Goal: Information Seeking & Learning: Learn about a topic

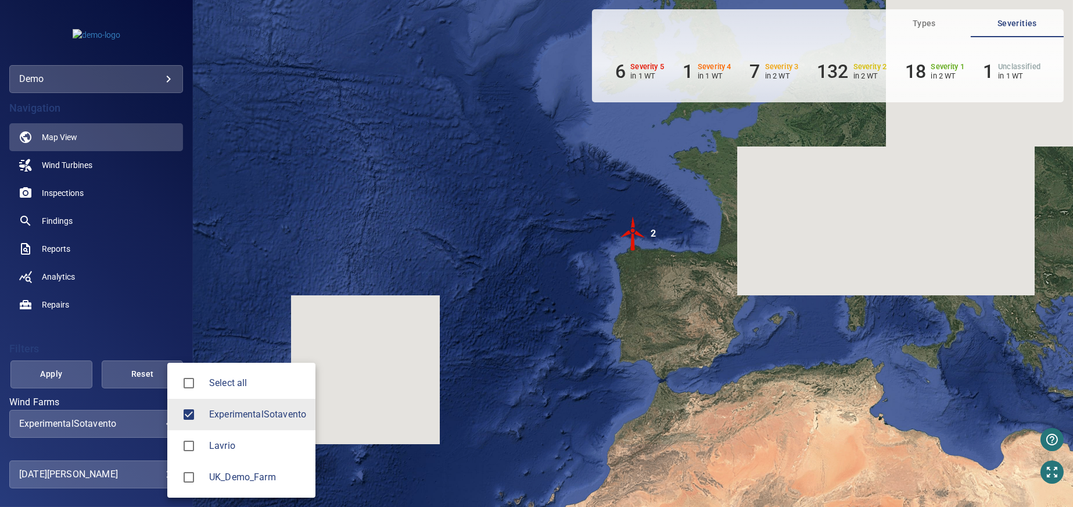
click at [160, 425] on body "**********" at bounding box center [536, 253] width 1073 height 507
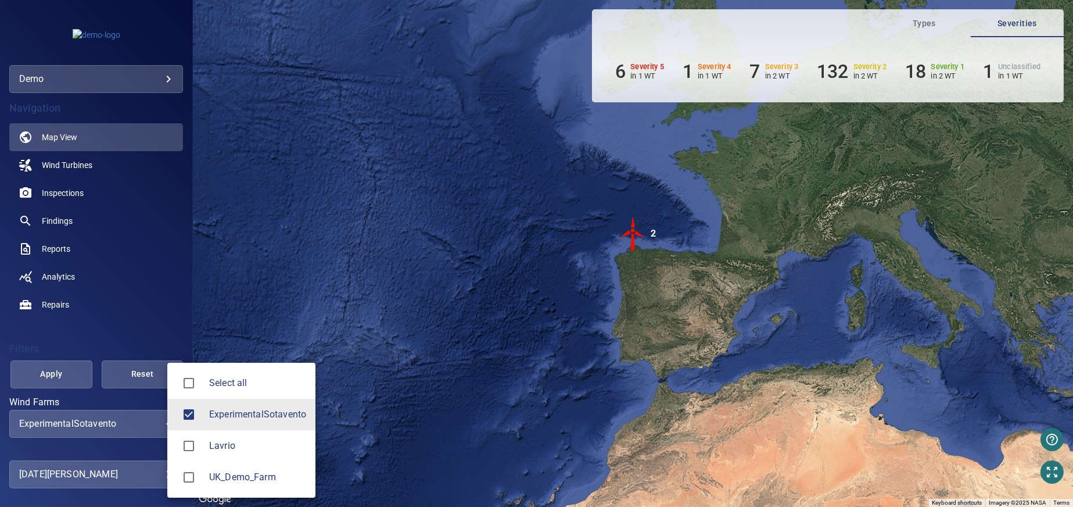
type input "**********"
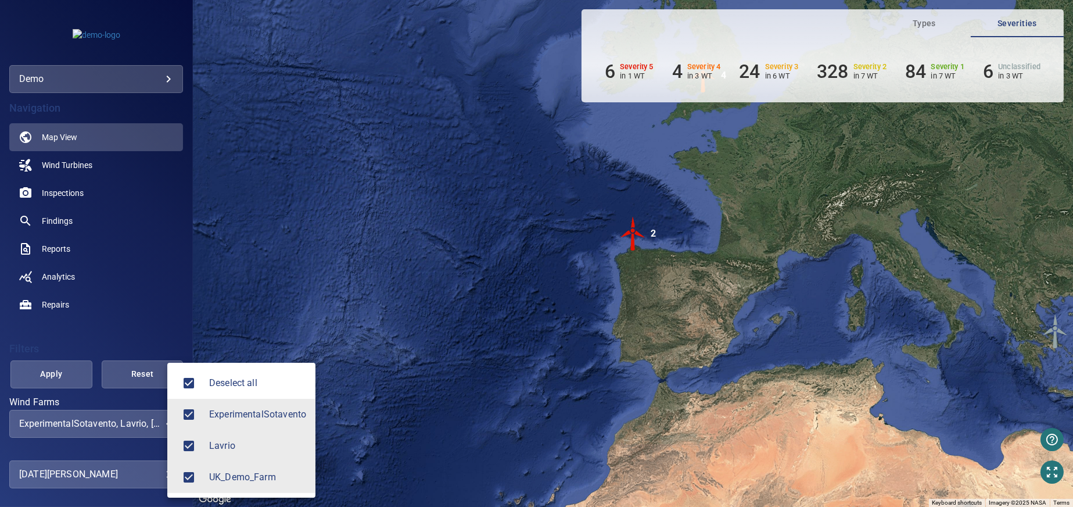
click at [63, 375] on div at bounding box center [536, 253] width 1073 height 507
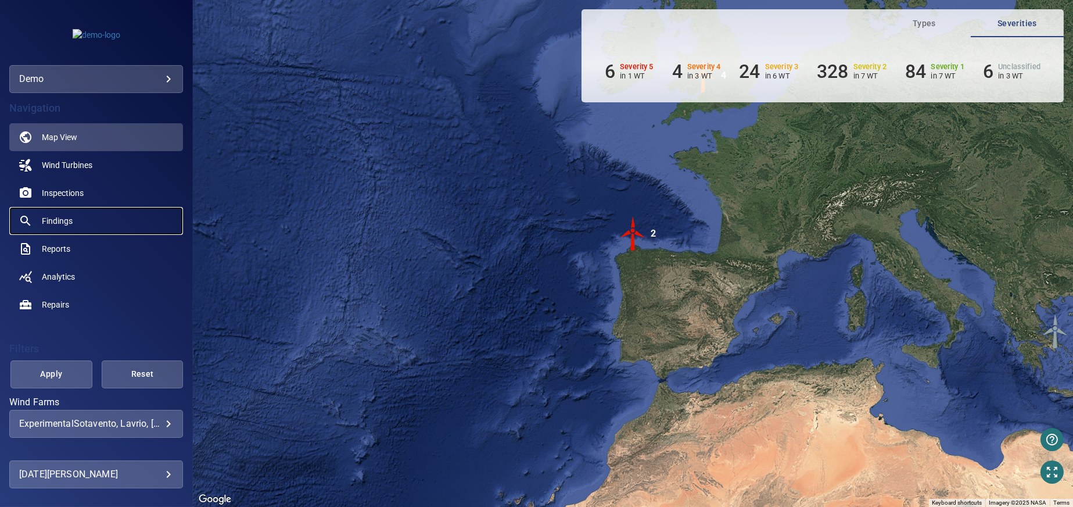
click at [87, 220] on link "Findings" at bounding box center [96, 221] width 174 height 28
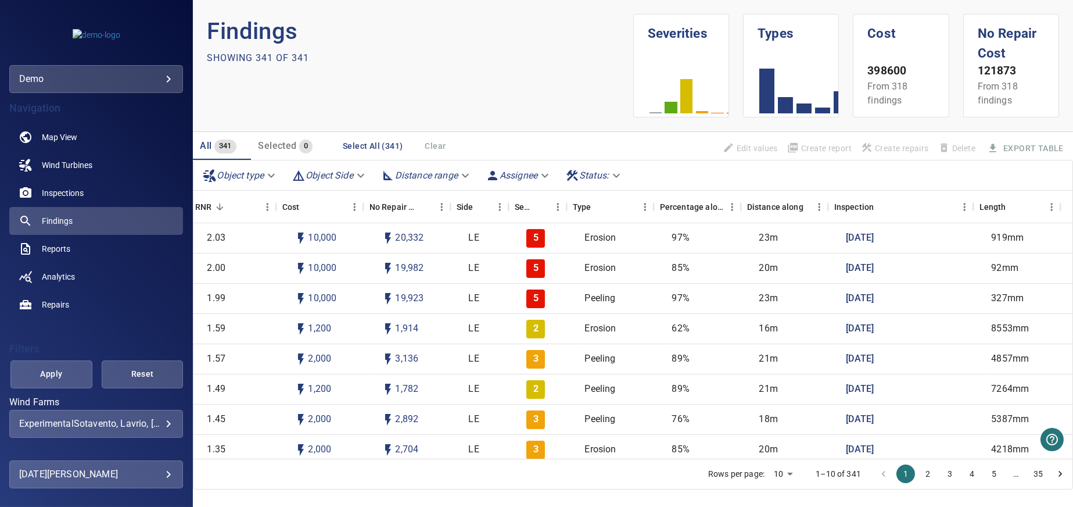
scroll to position [0, 330]
click at [997, 206] on div "Length" at bounding box center [986, 207] width 27 height 33
click at [1044, 208] on icon "Menu" at bounding box center [1046, 207] width 12 height 12
click at [1002, 206] on div "Length" at bounding box center [1005, 207] width 64 height 33
click at [990, 206] on div "Length" at bounding box center [986, 207] width 27 height 33
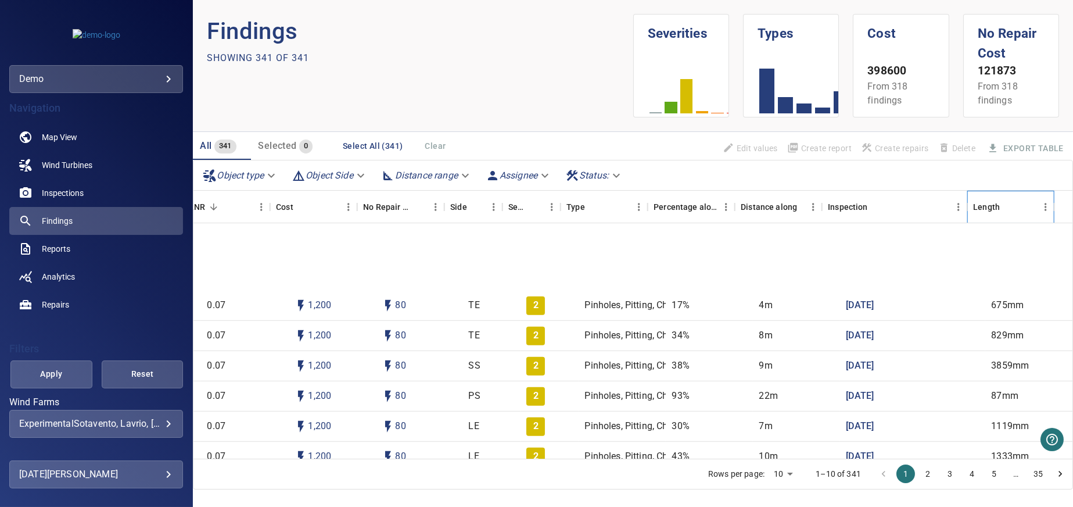
scroll to position [2149, 330]
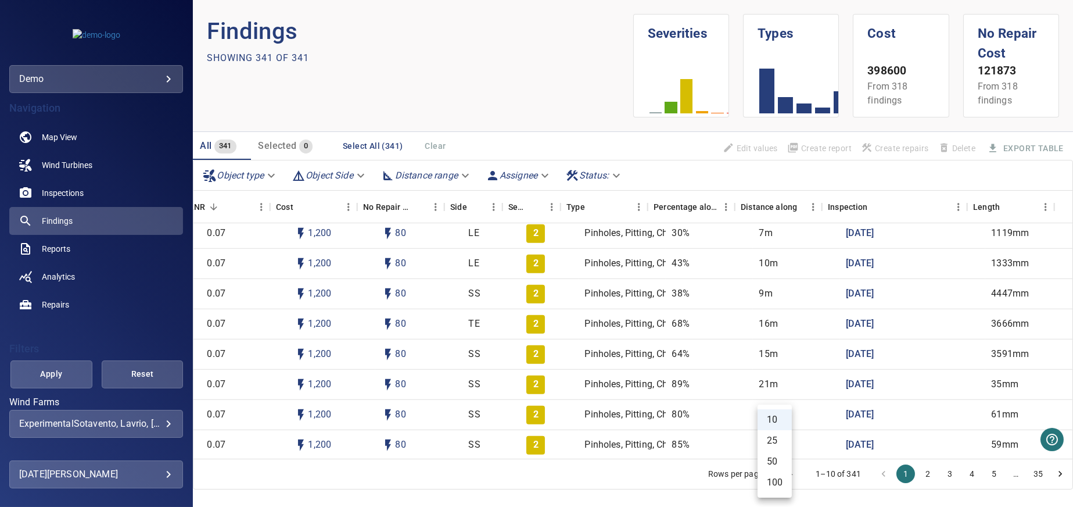
click at [781, 473] on body "**********" at bounding box center [536, 253] width 1073 height 507
click at [781, 486] on li "100" at bounding box center [775, 482] width 34 height 21
type input "***"
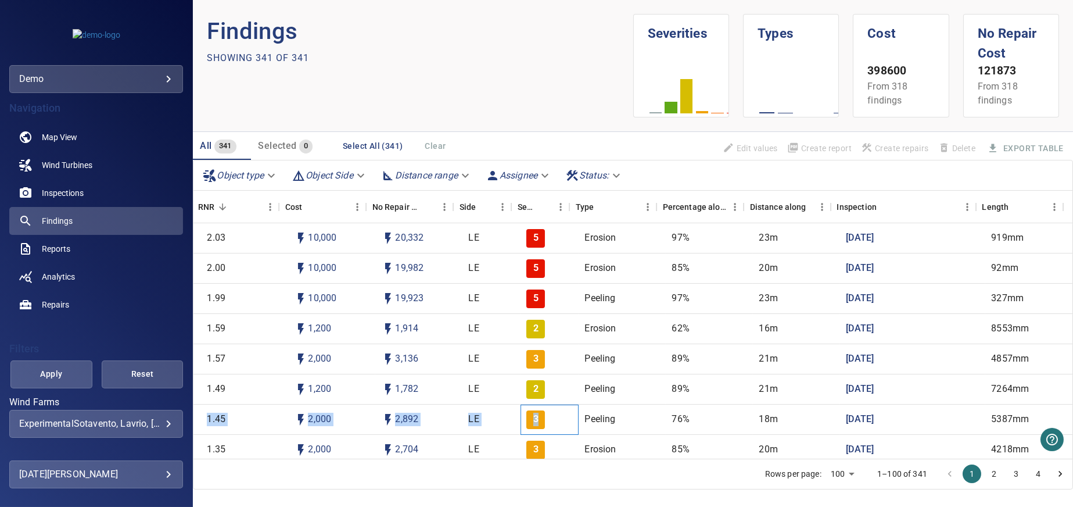
scroll to position [0, 0]
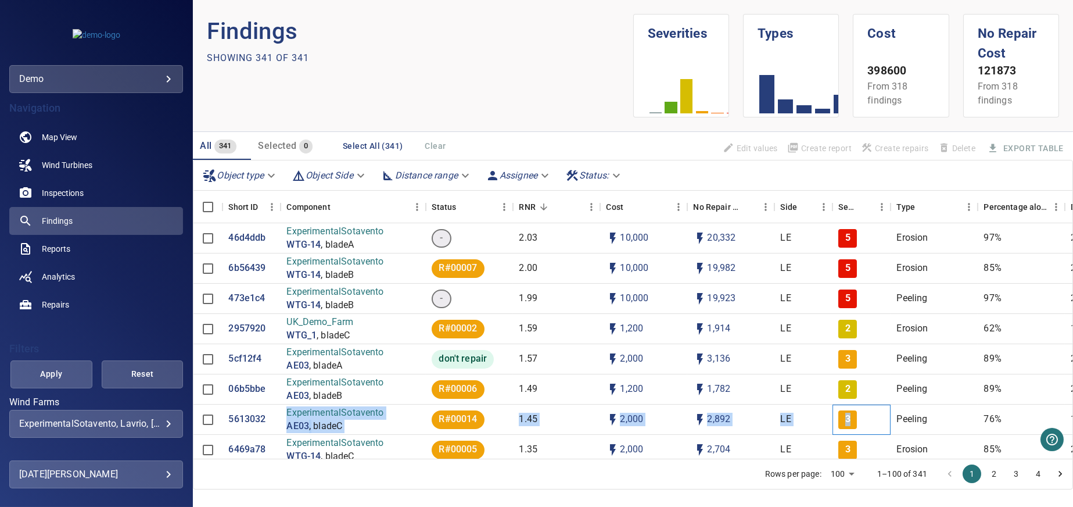
drag, startPoint x: 363, startPoint y: 411, endPoint x: 103, endPoint y: 390, distance: 260.6
click at [230, 411] on div "5613032 ExperimentalSotavento AE03 , bladeC R#00014 1.45 2,000 2,892 LE 3 Peeli…" at bounding box center [788, 419] width 1191 height 30
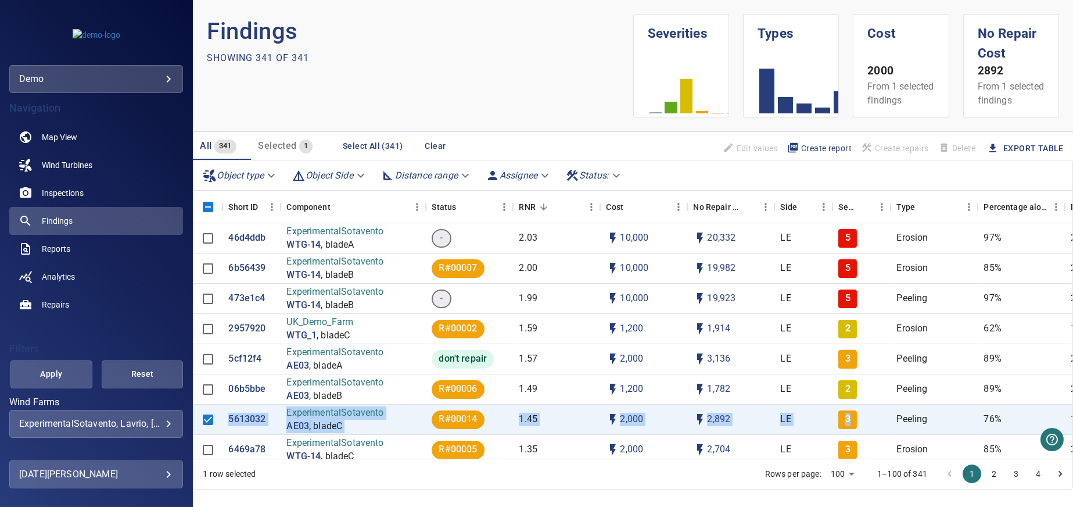
click at [160, 423] on body "**********" at bounding box center [536, 253] width 1073 height 507
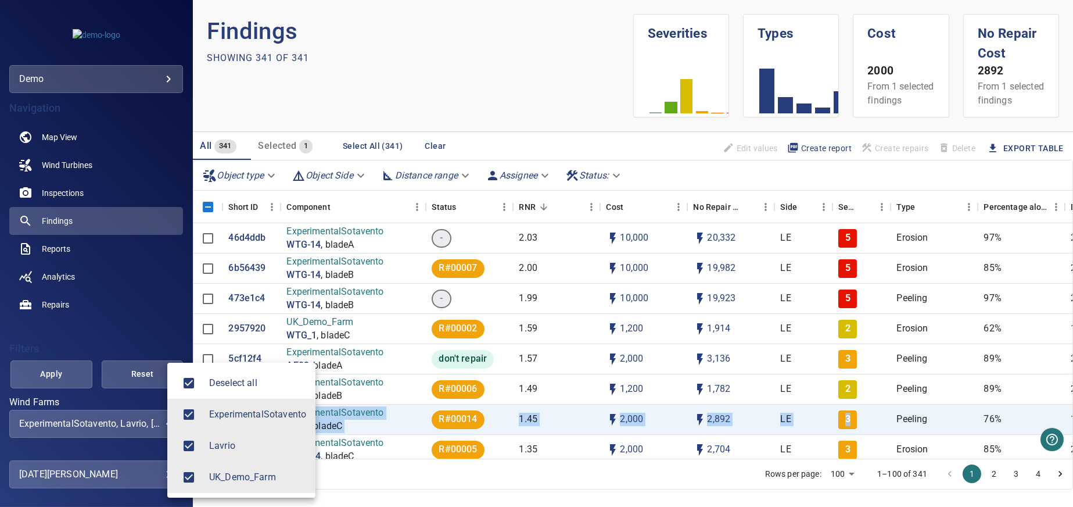
type input "**********"
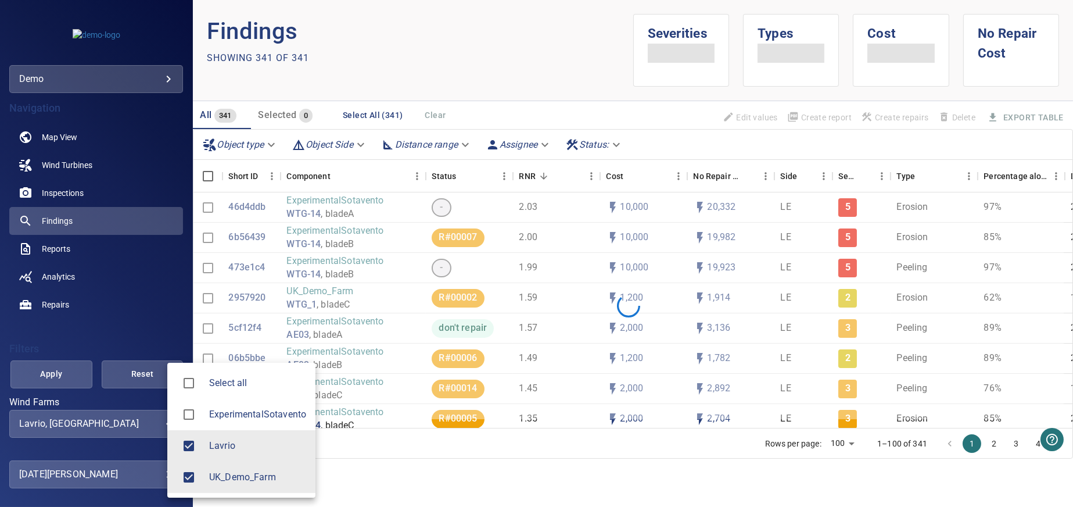
click at [180, 327] on div at bounding box center [536, 253] width 1073 height 507
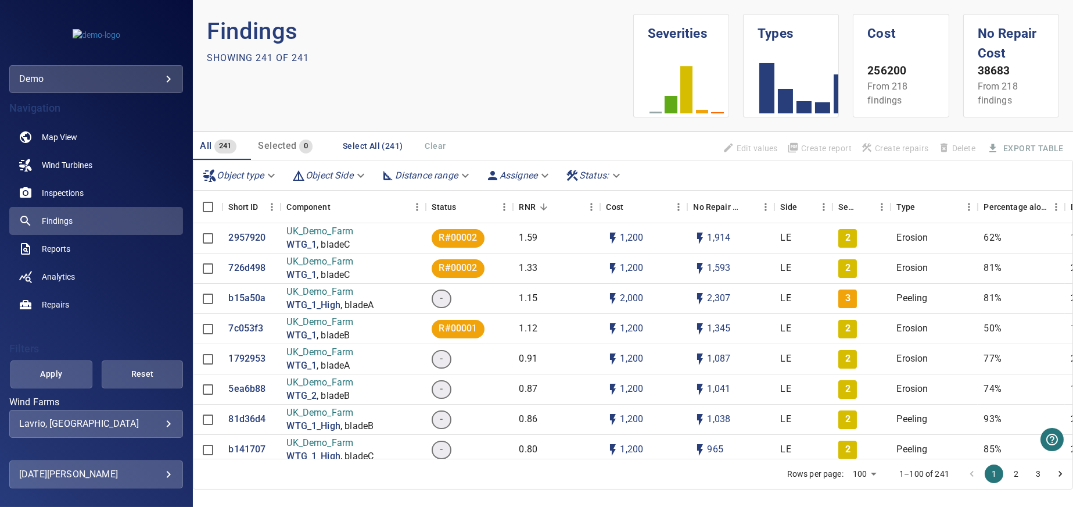
click at [466, 175] on body "**********" at bounding box center [536, 253] width 1073 height 507
click at [483, 134] on div at bounding box center [536, 253] width 1073 height 507
click at [265, 176] on body "**********" at bounding box center [536, 253] width 1073 height 507
click at [498, 107] on div at bounding box center [536, 253] width 1073 height 507
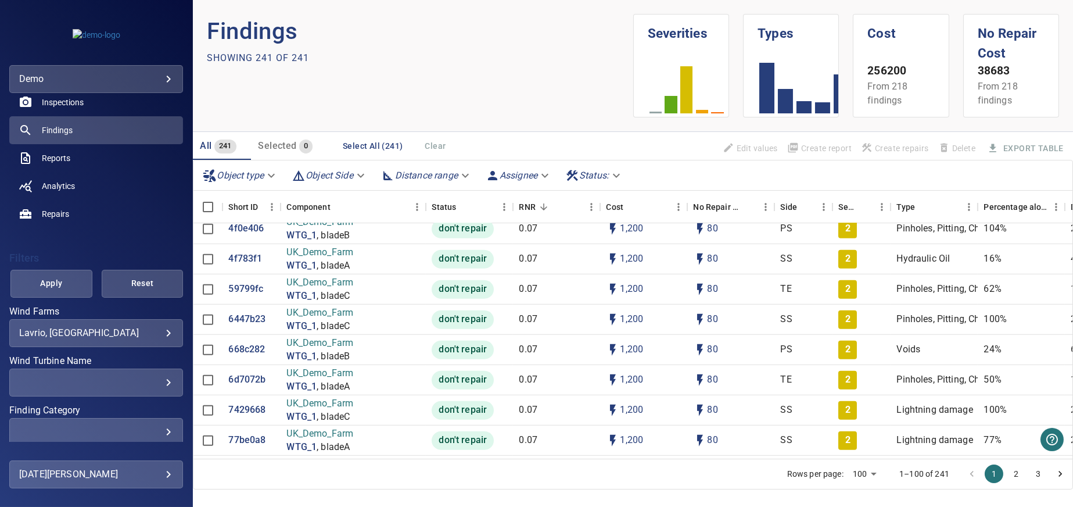
scroll to position [181, 0]
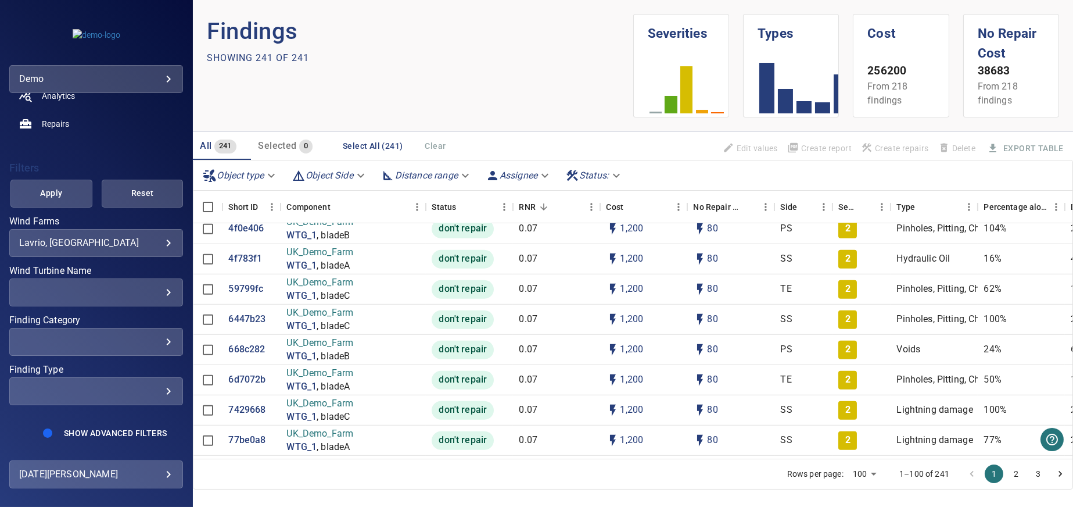
click at [160, 386] on div "​" at bounding box center [96, 390] width 154 height 11
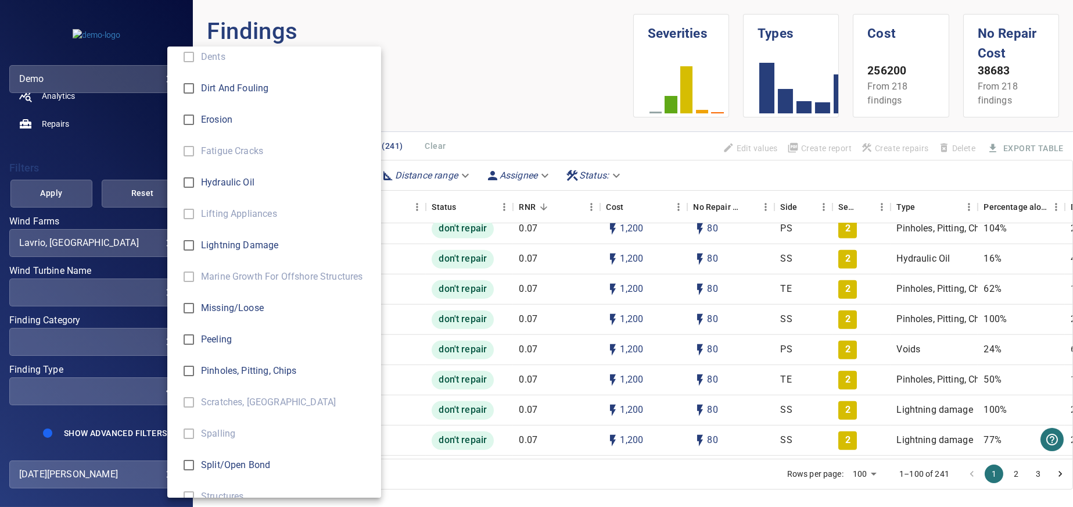
scroll to position [407, 0]
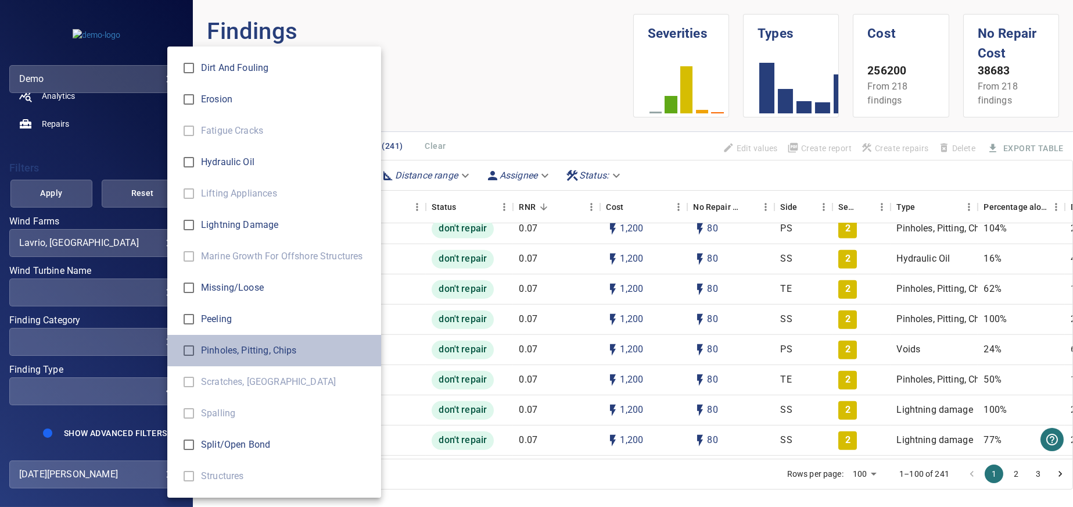
click at [234, 357] on li "Pinholes, Pitting, Chips" at bounding box center [274, 350] width 214 height 31
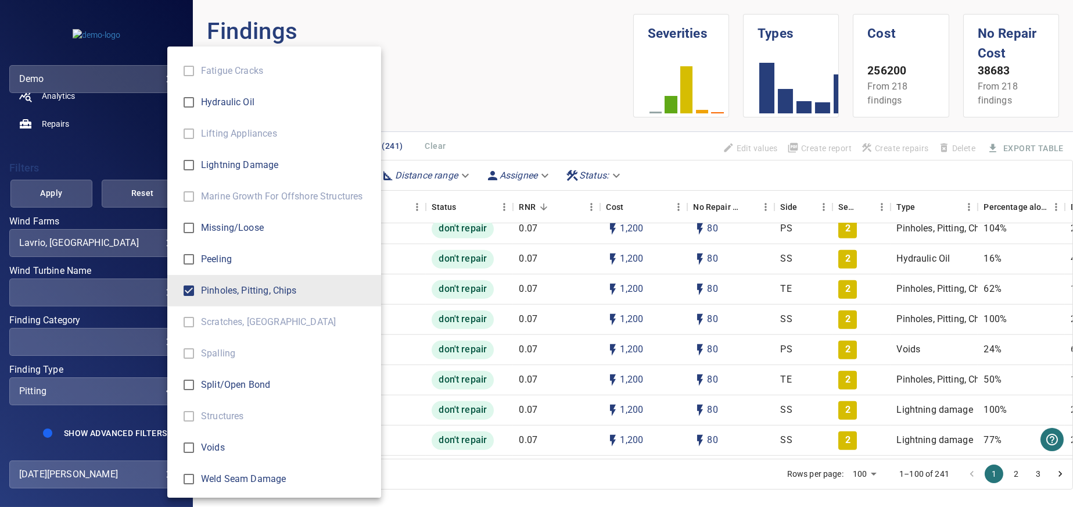
scroll to position [468, 0]
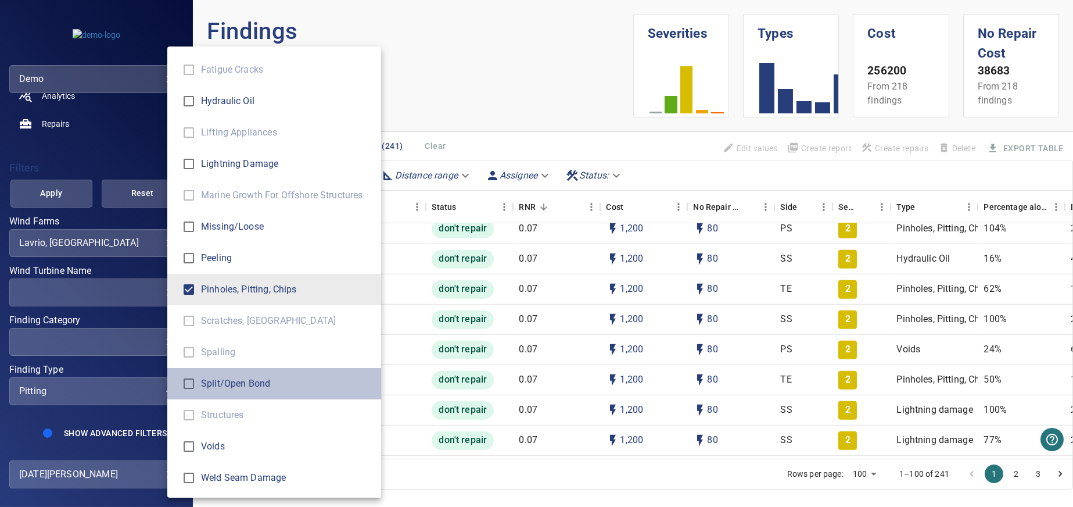
click at [239, 385] on span "Split/open bond" at bounding box center [286, 383] width 171 height 14
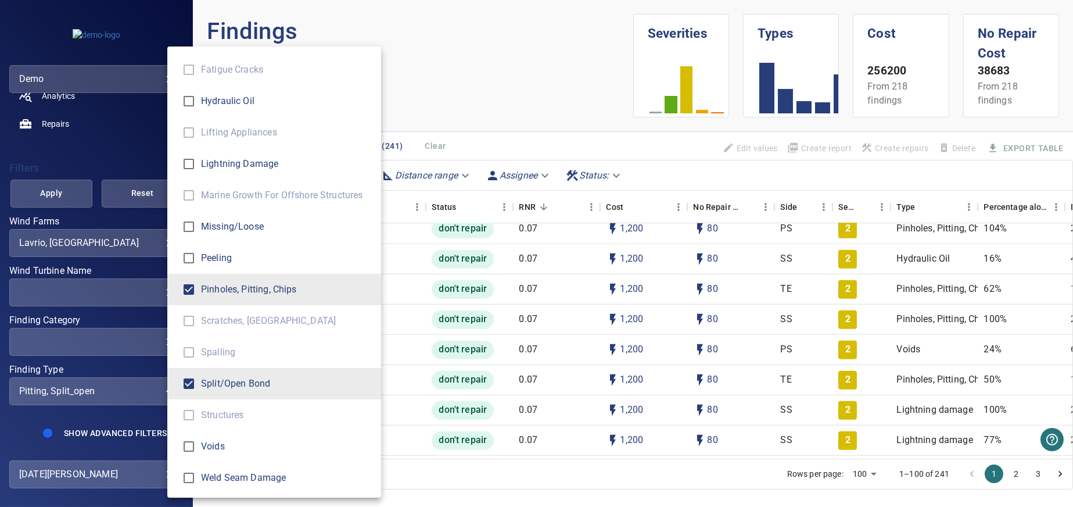
click at [218, 444] on span "Voids" at bounding box center [286, 446] width 171 height 14
type input "**********"
click at [60, 191] on div "Finding Type" at bounding box center [536, 253] width 1073 height 507
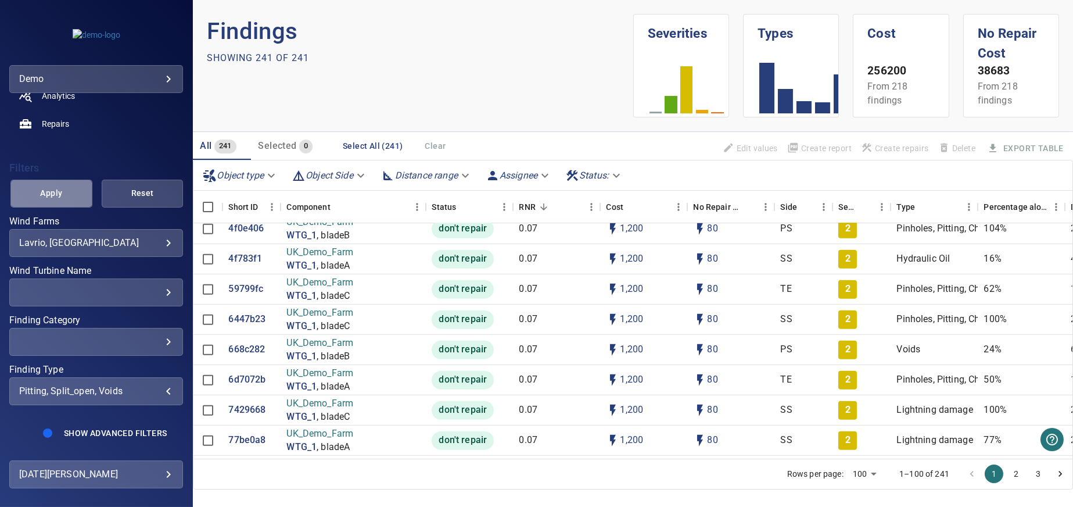
click at [51, 198] on span "Apply" at bounding box center [51, 193] width 53 height 15
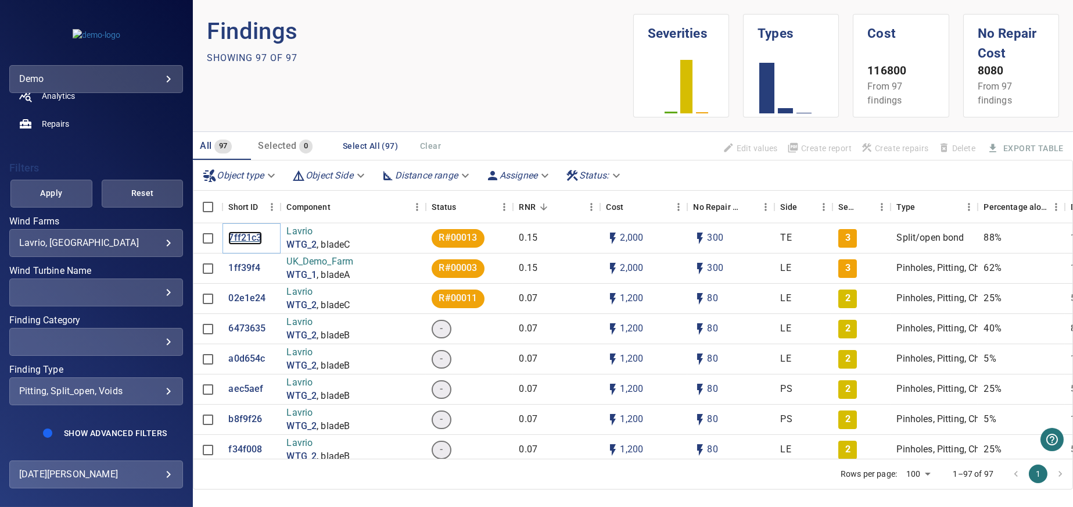
click at [239, 235] on p "7ff21c3" at bounding box center [244, 237] width 33 height 13
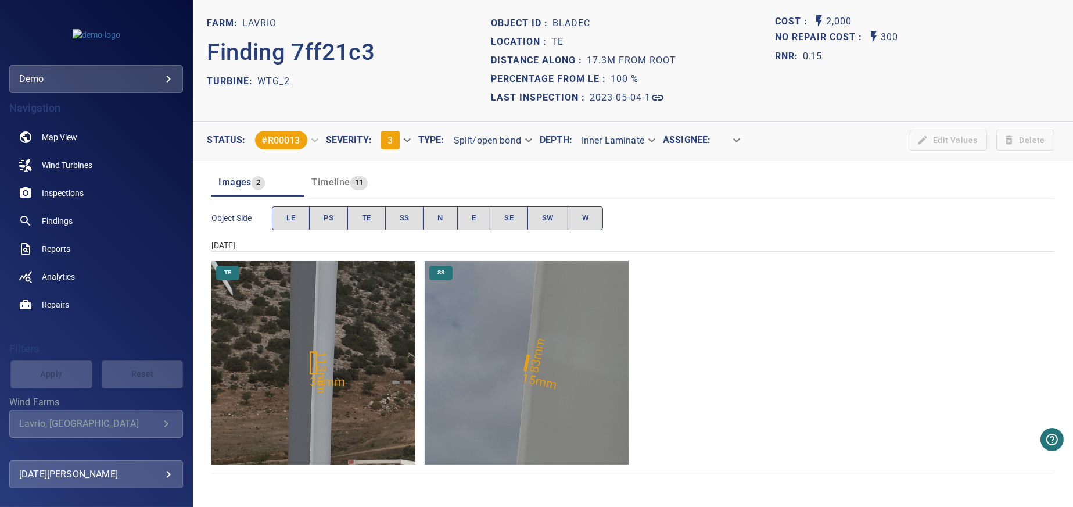
click at [538, 371] on img "Lavrio/WTG_2/2023-05-04-1/2023-05-04-1/image51wp63.jpg" at bounding box center [527, 363] width 204 height 204
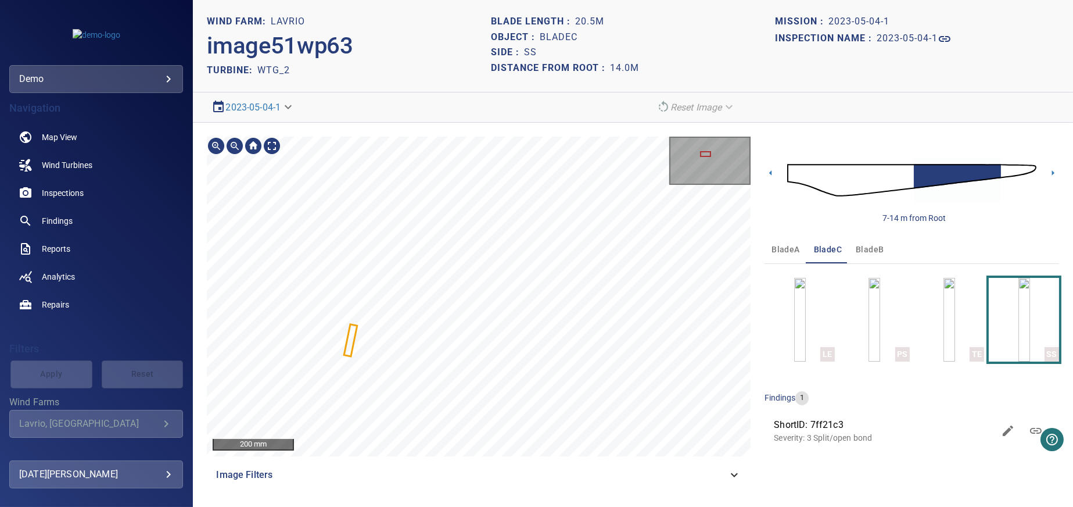
click at [842, 427] on span "ShortID: 7ff21c3" at bounding box center [884, 425] width 220 height 14
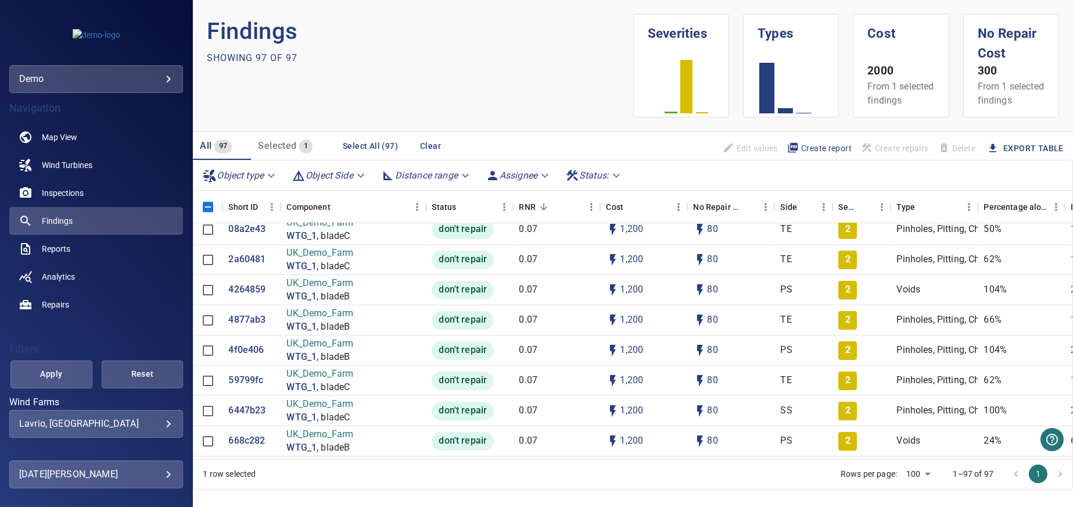
scroll to position [349, 0]
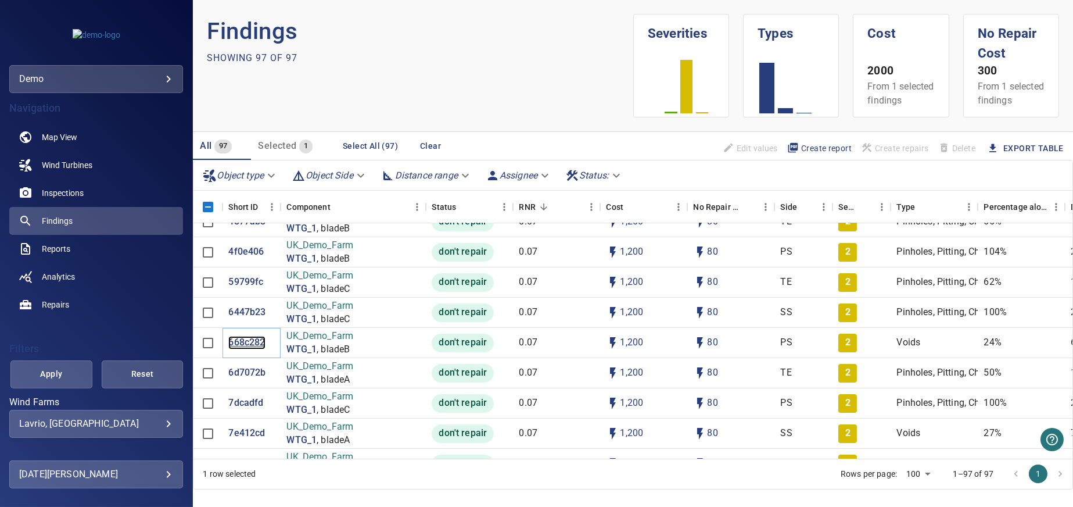
click at [247, 349] on p "668c282" at bounding box center [246, 342] width 37 height 13
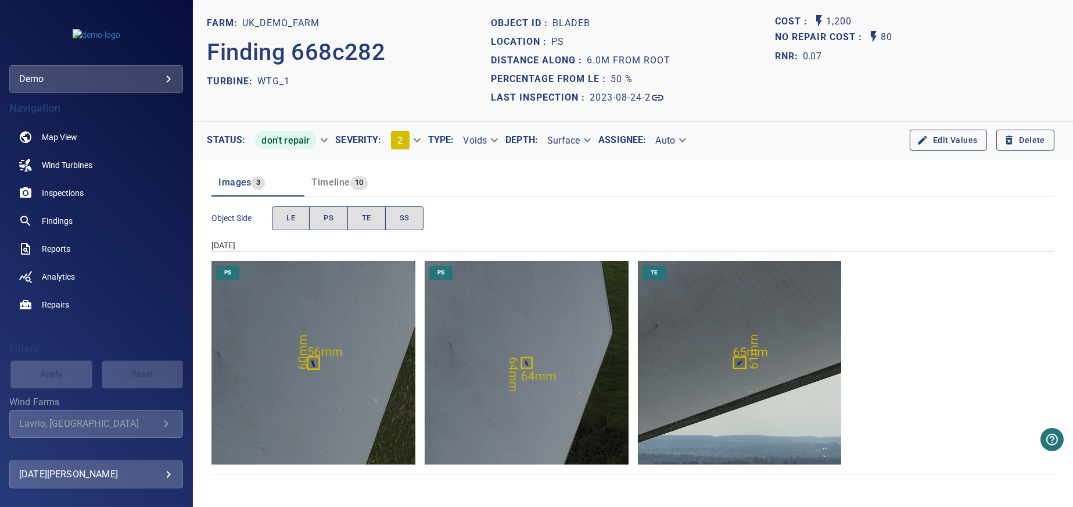
click at [328, 376] on img "UK_Demo_Farm/WTG_1/2023-08-24-2/2023-08-24-1/image14wp17.jpg" at bounding box center [313, 363] width 204 height 204
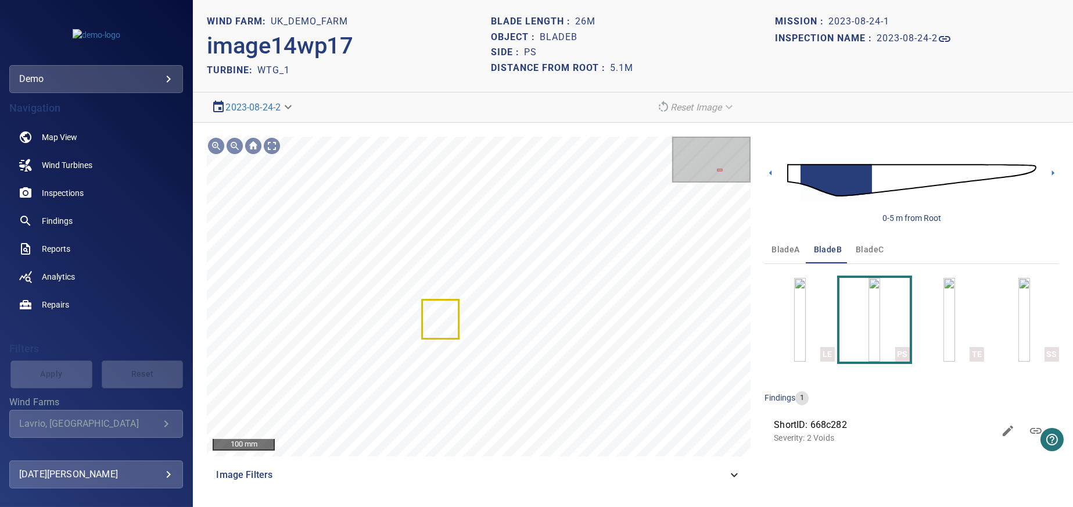
click at [855, 426] on span "ShortID: 668c282" at bounding box center [884, 425] width 220 height 14
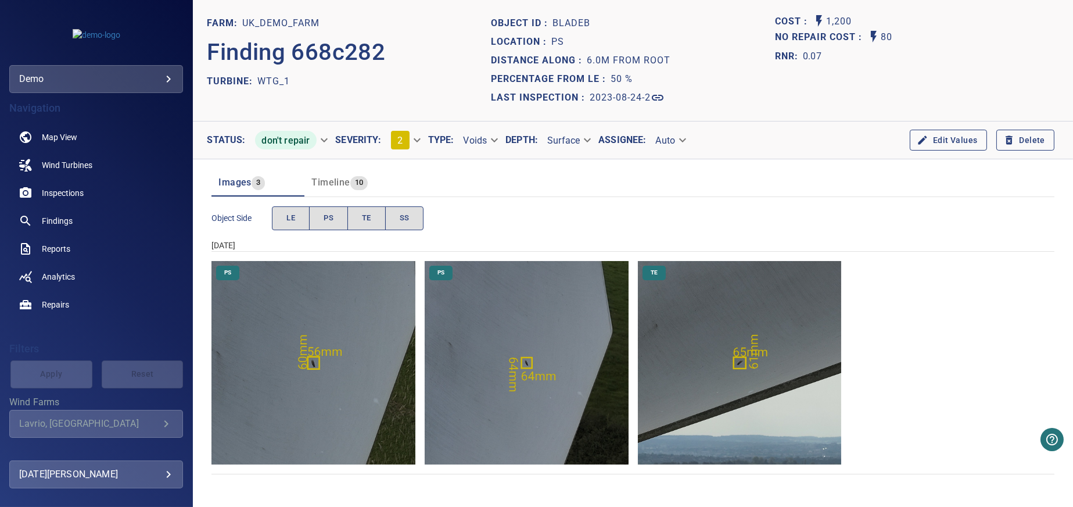
click at [159, 417] on icon "Wind Farms" at bounding box center [166, 424] width 14 height 14
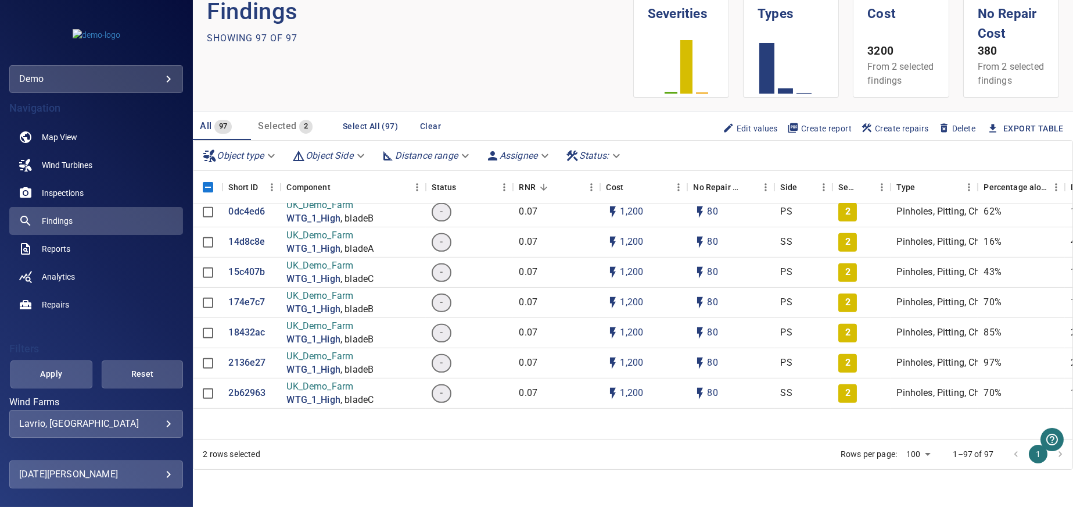
scroll to position [1336, 0]
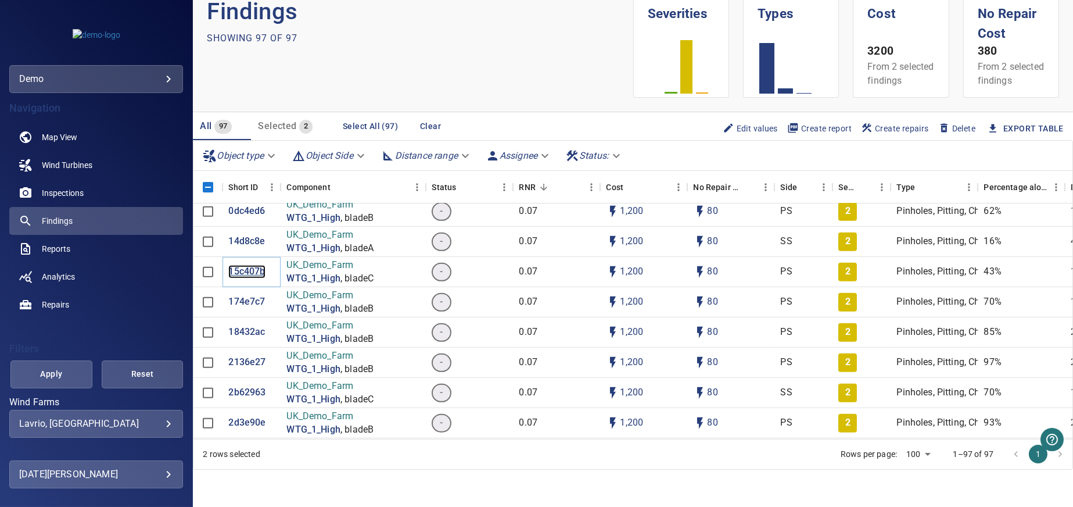
click at [253, 271] on p "15c407b" at bounding box center [246, 271] width 37 height 13
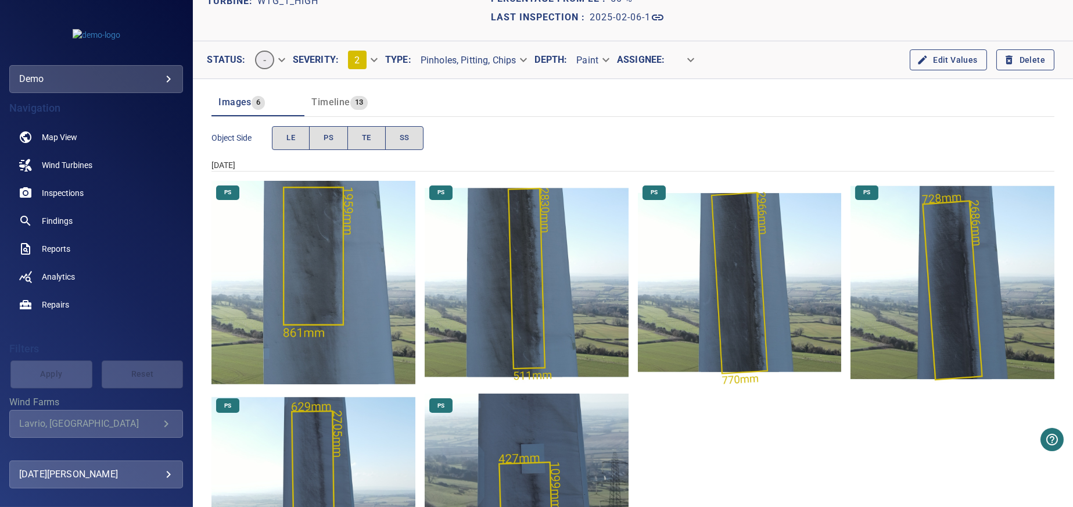
scroll to position [116, 0]
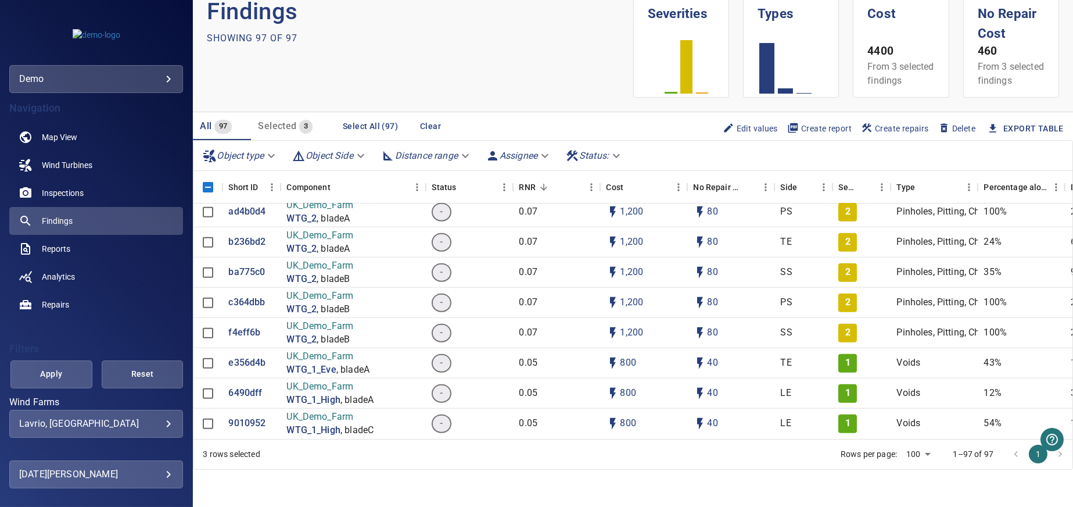
scroll to position [33, 0]
click at [249, 386] on p "6490dff" at bounding box center [245, 392] width 34 height 13
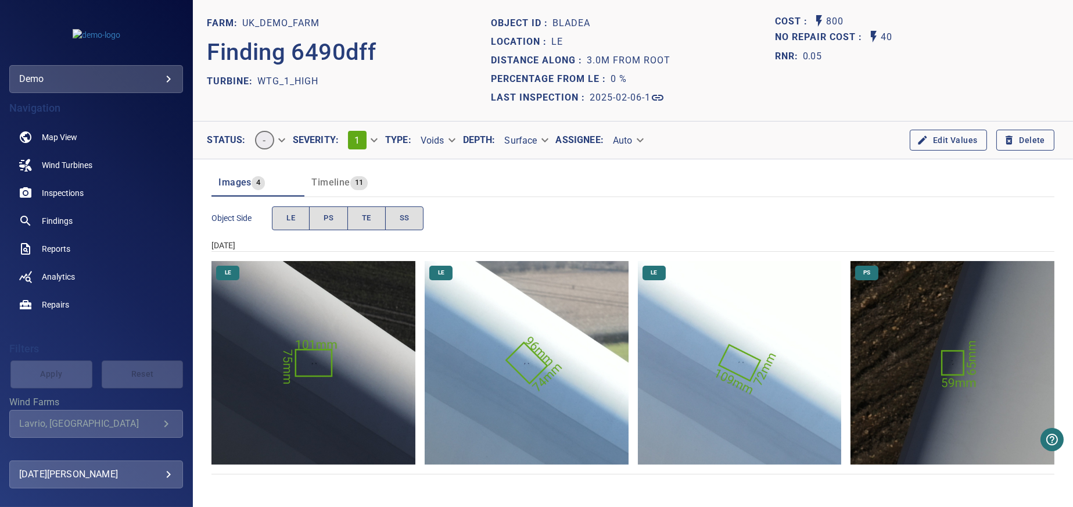
click at [734, 374] on img "UK_Demo_Farm/WTG_1_High/2025-02-06-1/2025-02-06-2/image54wp61.jpg" at bounding box center [740, 363] width 204 height 204
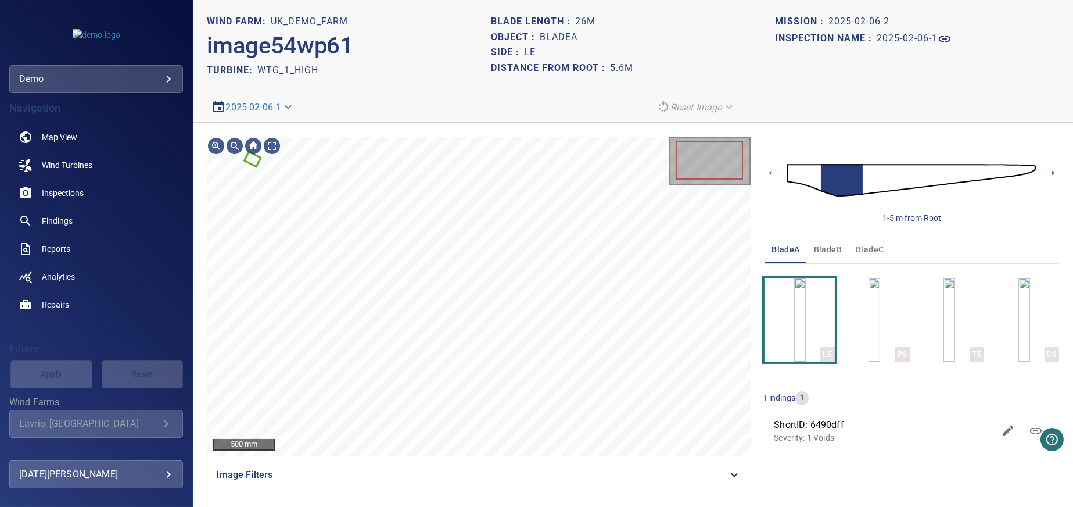
click at [800, 423] on span "ShortID: 6490dff" at bounding box center [884, 425] width 220 height 14
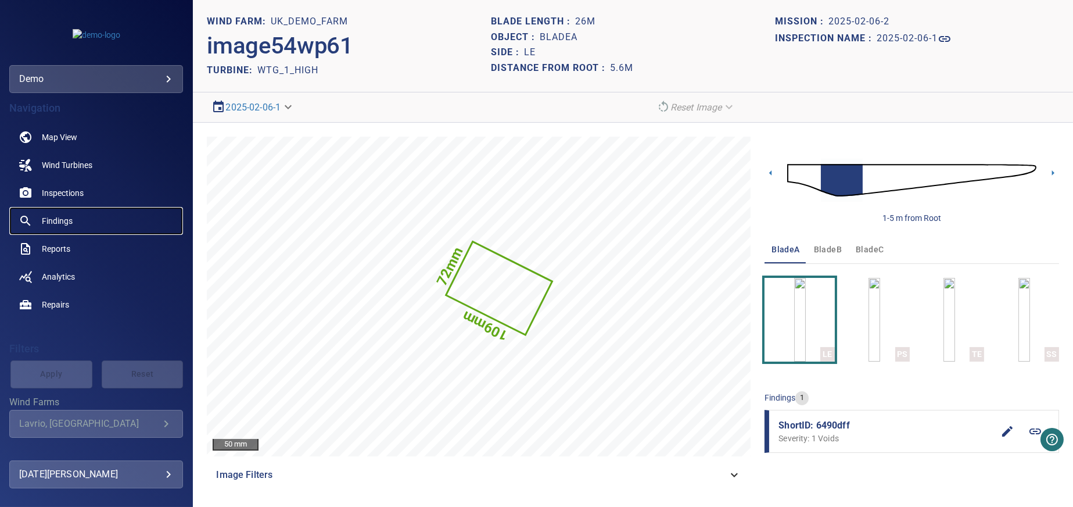
click at [67, 218] on span "Findings" at bounding box center [57, 221] width 31 height 12
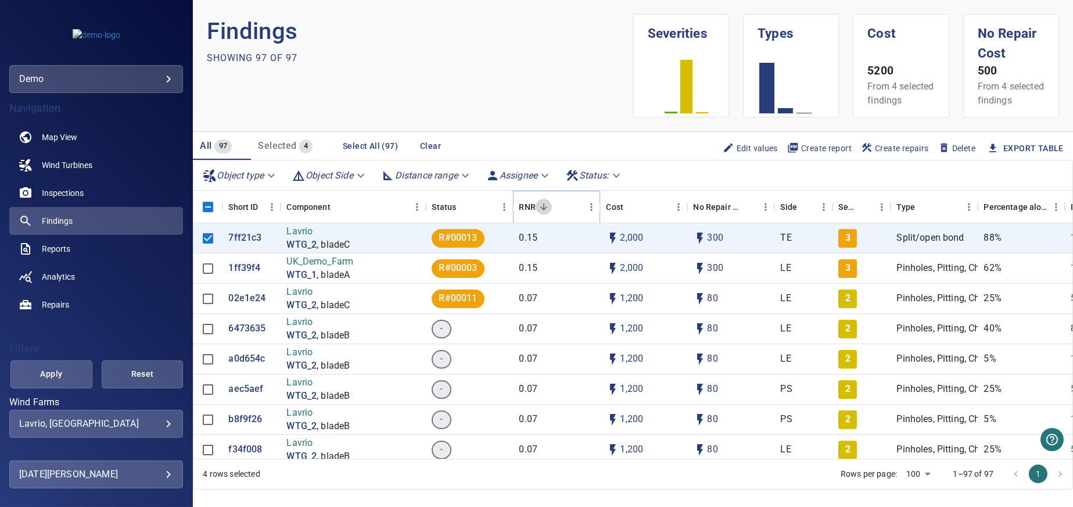
click at [543, 210] on icon "Sort" at bounding box center [543, 206] width 7 height 7
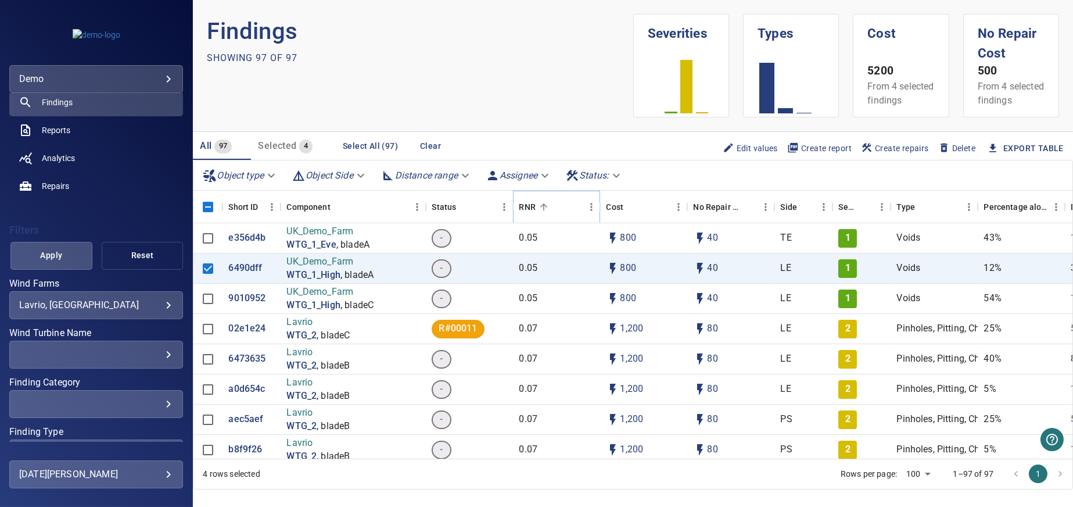
scroll to position [116, 0]
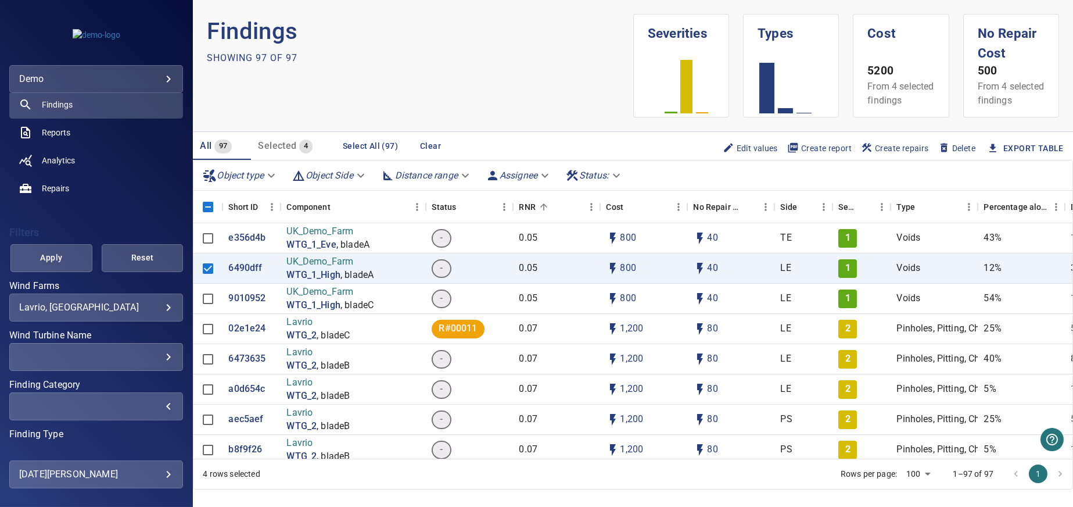
click at [153, 409] on div "​" at bounding box center [96, 405] width 154 height 11
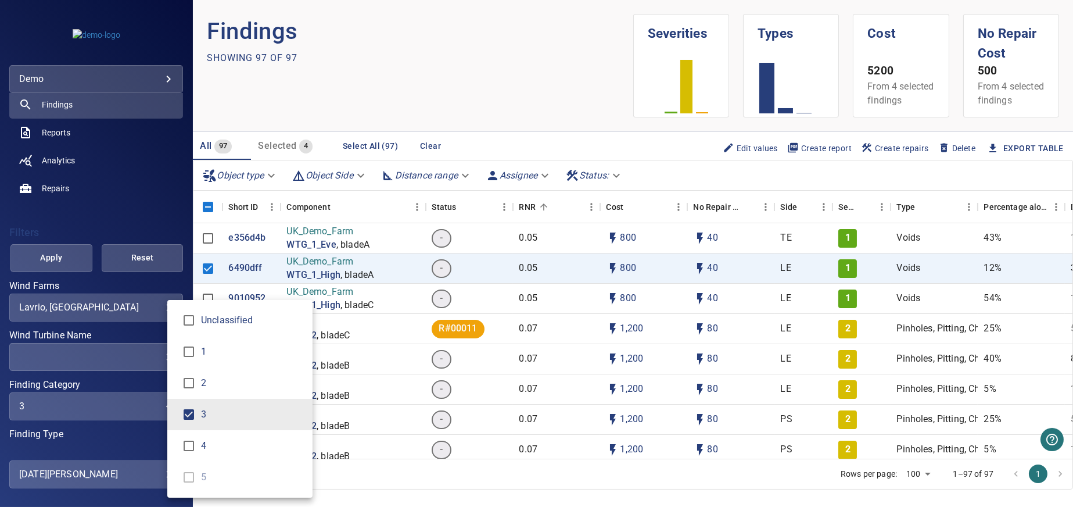
type input "***"
click at [57, 262] on div "Finding Category" at bounding box center [536, 253] width 1073 height 507
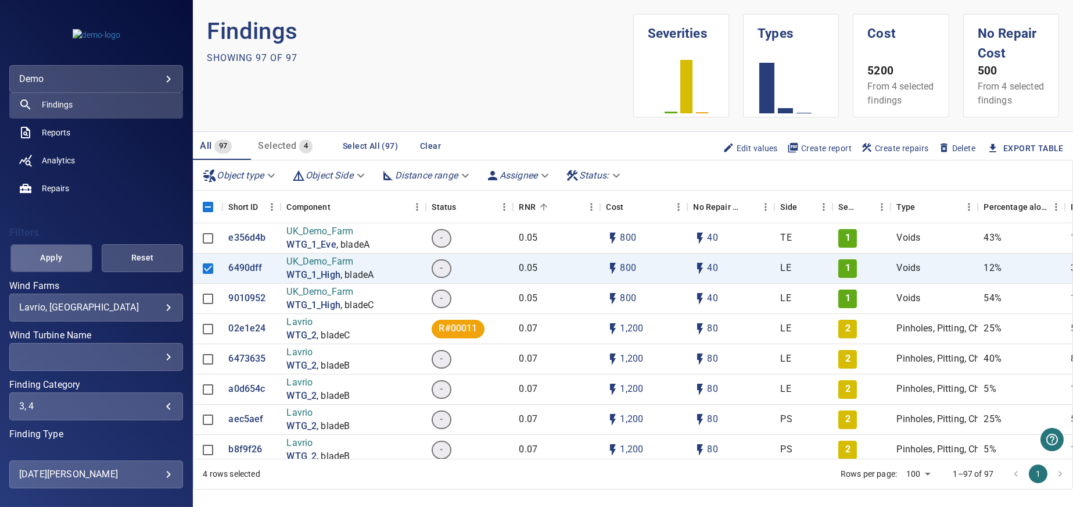
click at [53, 257] on span "Apply" at bounding box center [51, 257] width 53 height 15
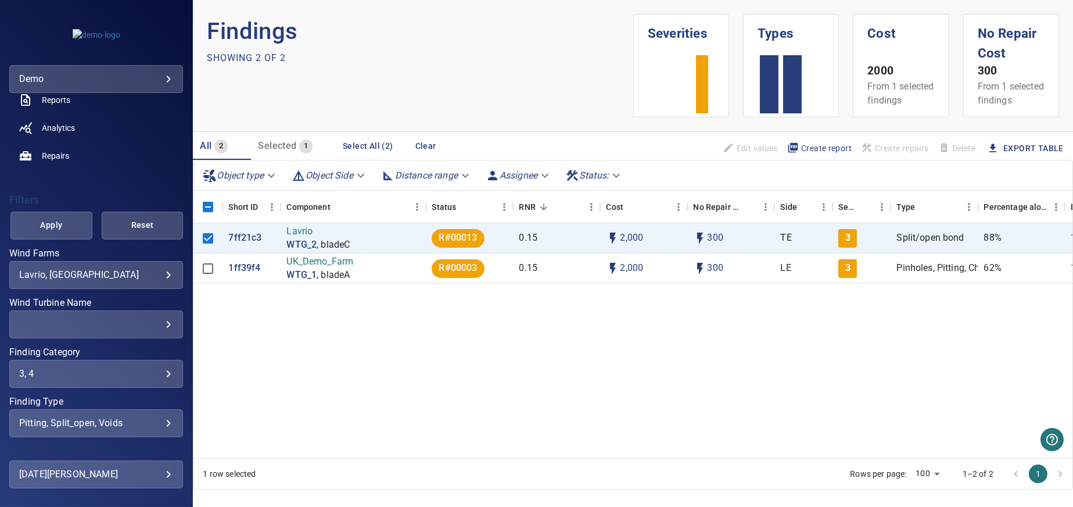
scroll to position [181, 0]
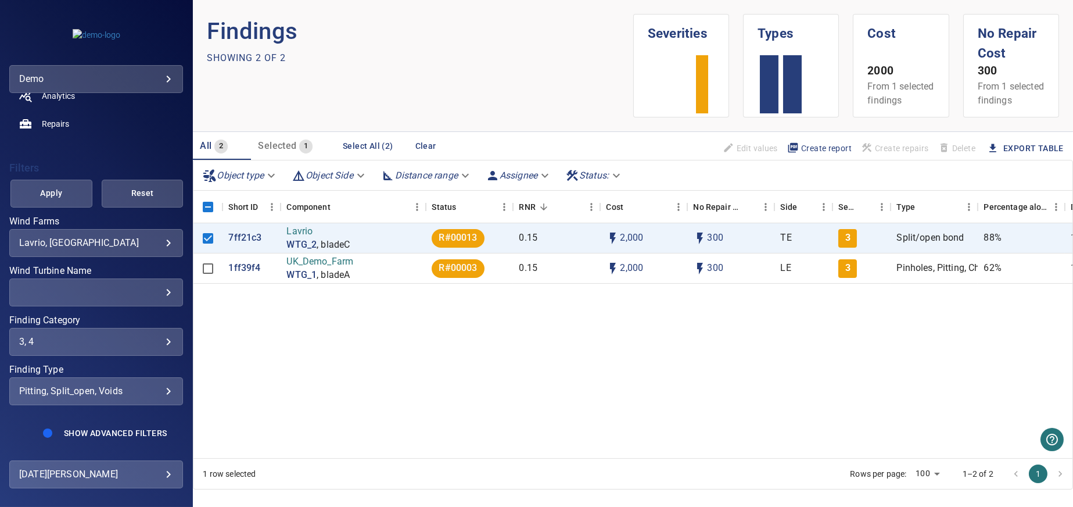
click at [159, 389] on div "pitting, split_open, voids" at bounding box center [96, 390] width 154 height 11
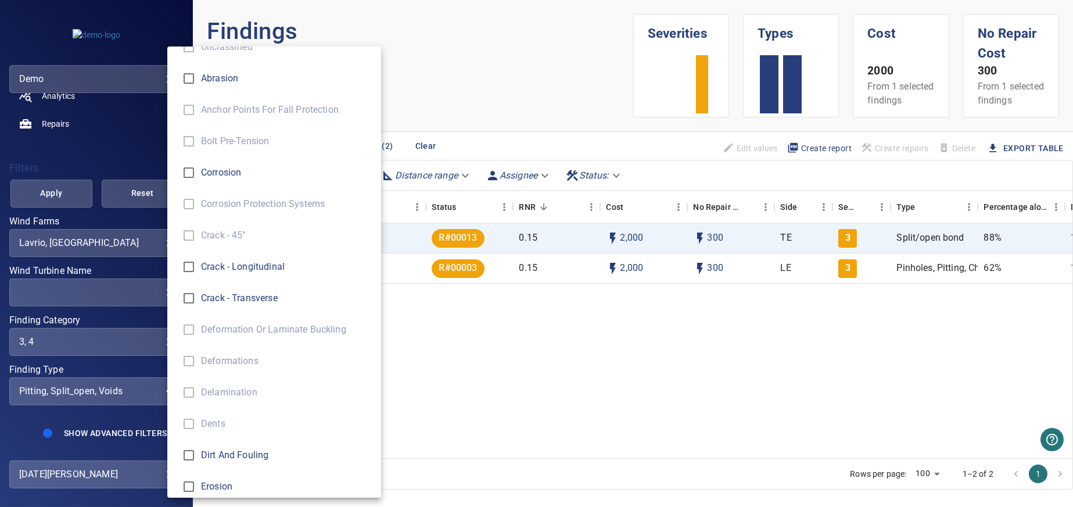
scroll to position [0, 0]
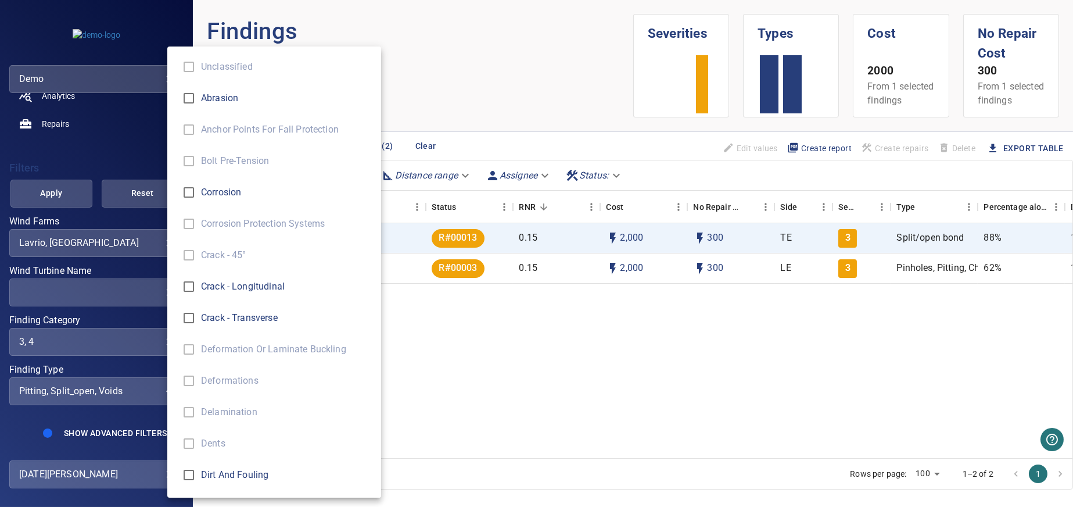
click at [195, 73] on ul "Unclassified Abrasion Anchor Points for Fall Protection Bolt Pre-tension Corros…" at bounding box center [278, 505] width 222 height 919
click at [189, 125] on ul "Unclassified Abrasion Anchor Points for Fall Protection Bolt Pre-tension Corros…" at bounding box center [278, 505] width 222 height 919
click at [131, 194] on div "Finding Type" at bounding box center [536, 253] width 1073 height 507
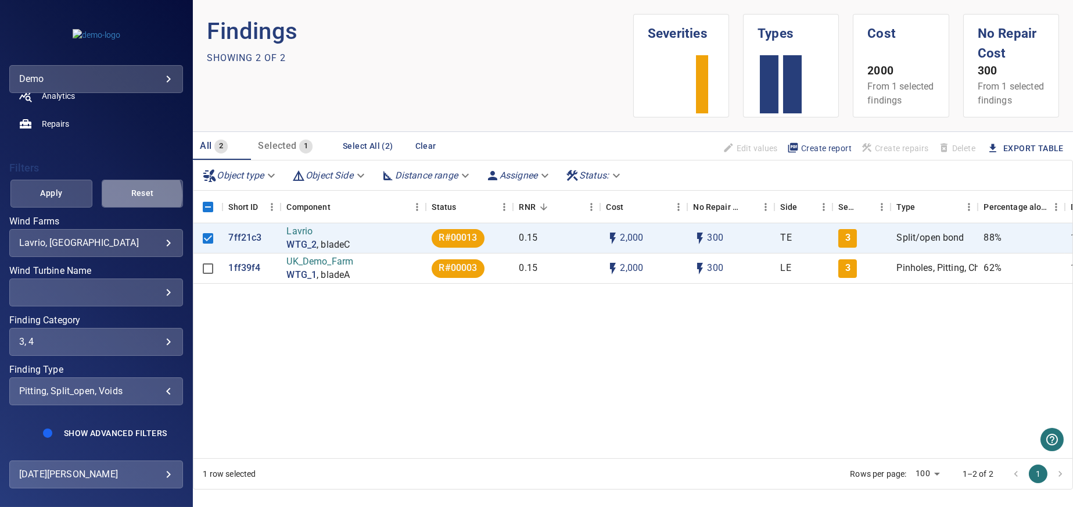
click at [133, 195] on span "Reset" at bounding box center [142, 193] width 53 height 15
type input "**********"
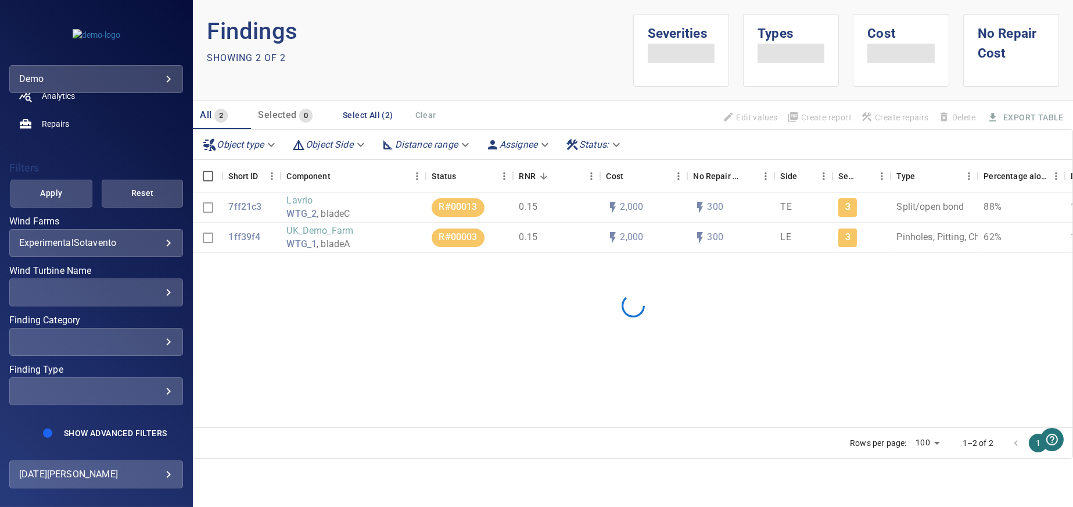
click at [155, 348] on div "​ ​" at bounding box center [96, 342] width 174 height 28
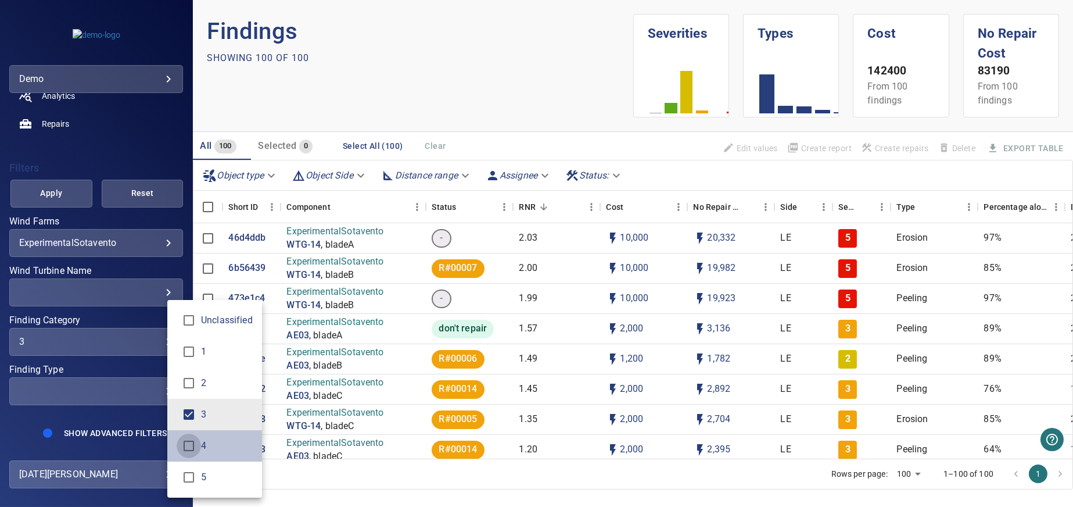
type input "***"
click at [158, 238] on div "Finding Category" at bounding box center [536, 253] width 1073 height 507
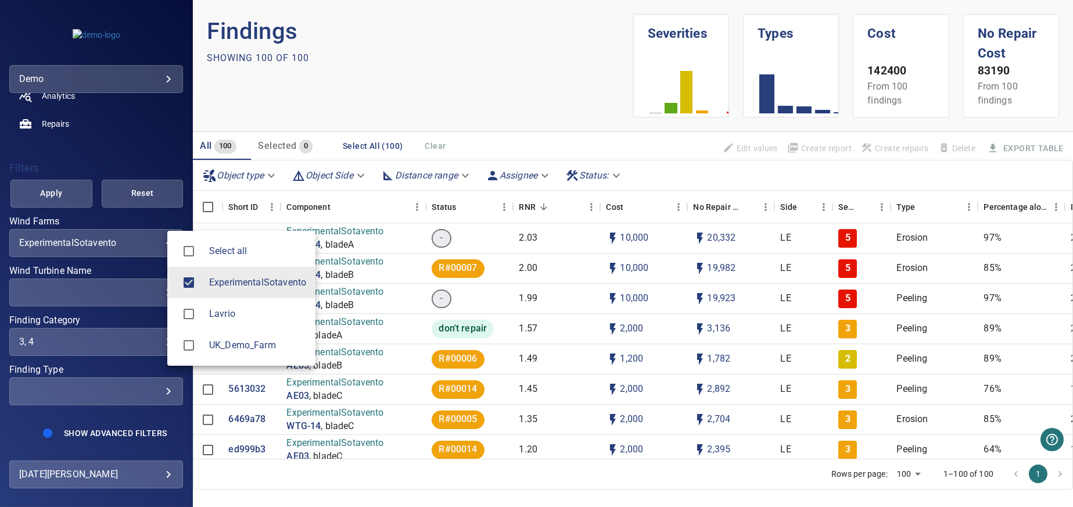
click at [159, 240] on body "**********" at bounding box center [536, 253] width 1073 height 507
type input "**********"
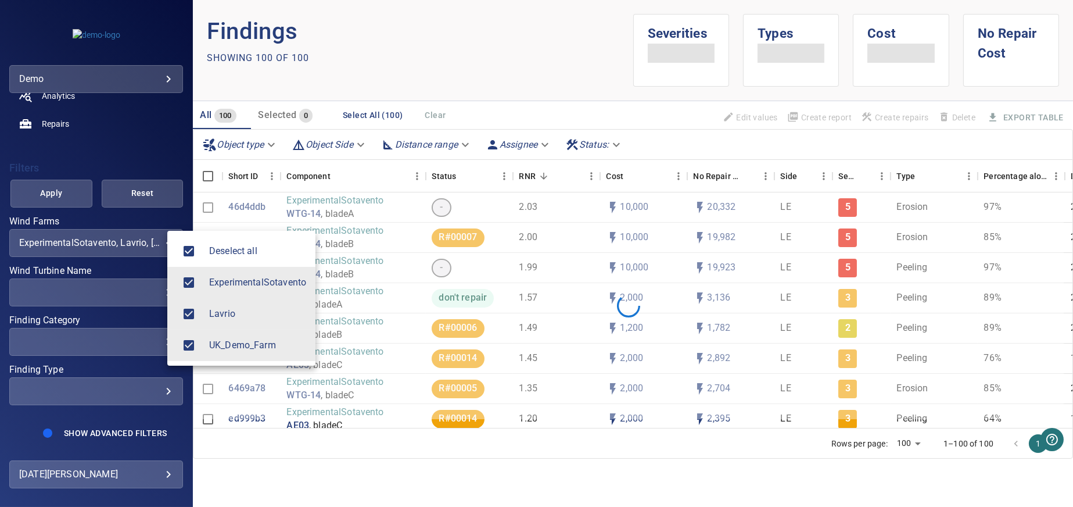
click at [56, 194] on div at bounding box center [536, 253] width 1073 height 507
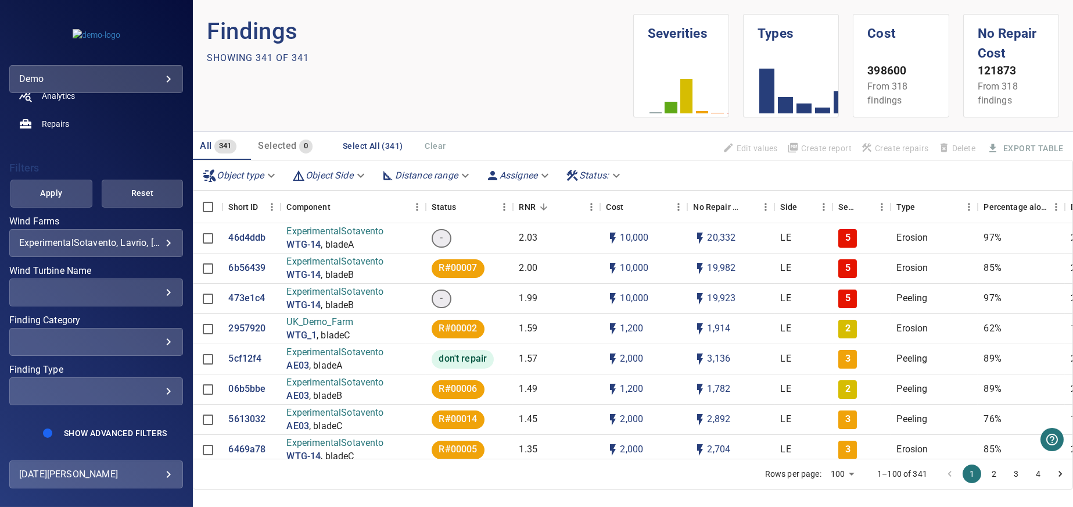
scroll to position [19, 0]
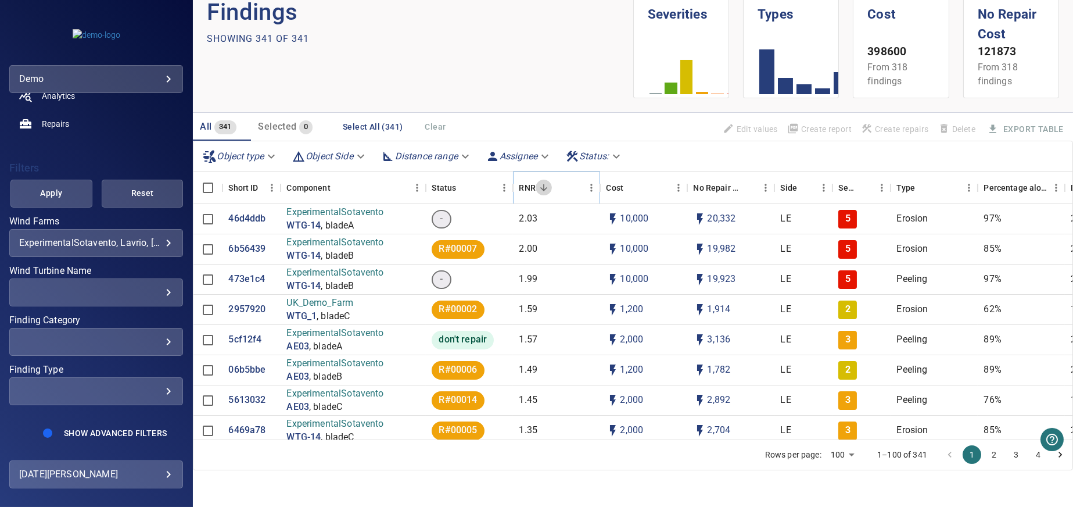
click at [546, 188] on icon "Sort" at bounding box center [544, 187] width 10 height 10
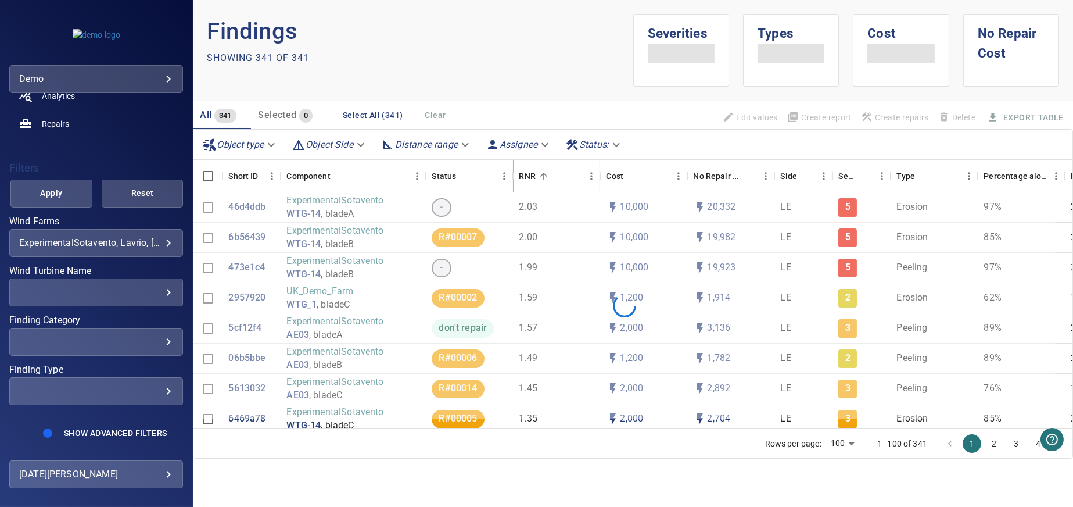
scroll to position [0, 0]
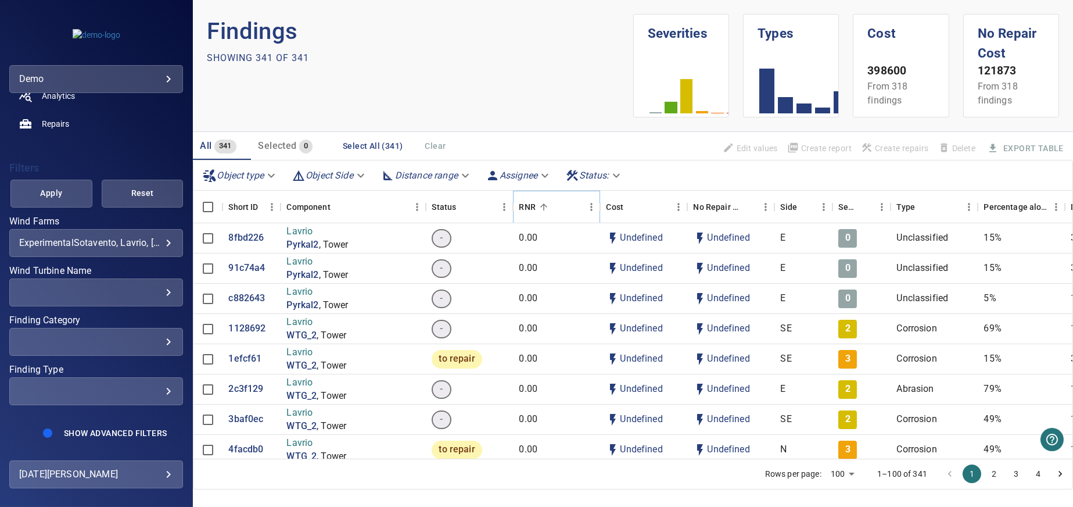
click at [550, 210] on button "Sort" at bounding box center [544, 207] width 16 height 16
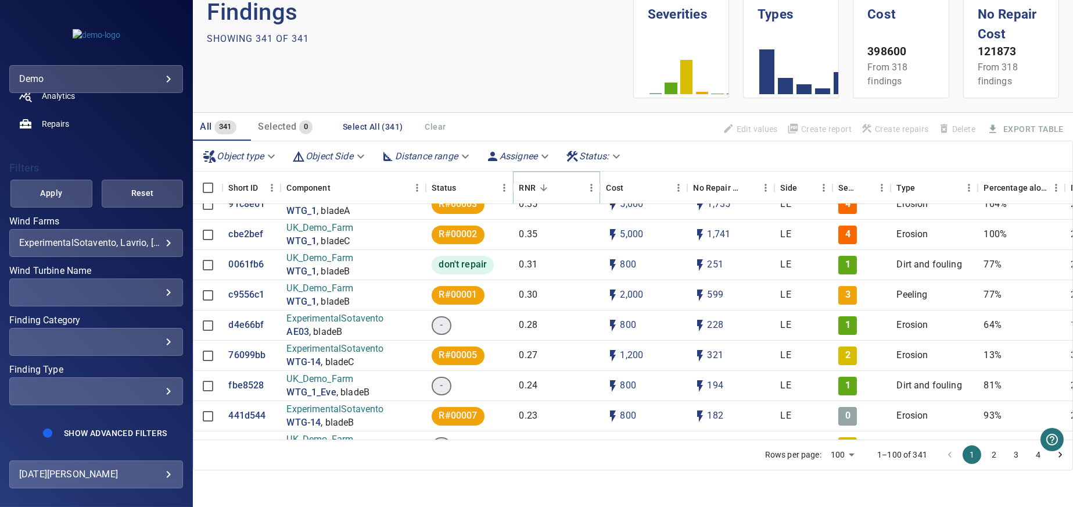
scroll to position [871, 0]
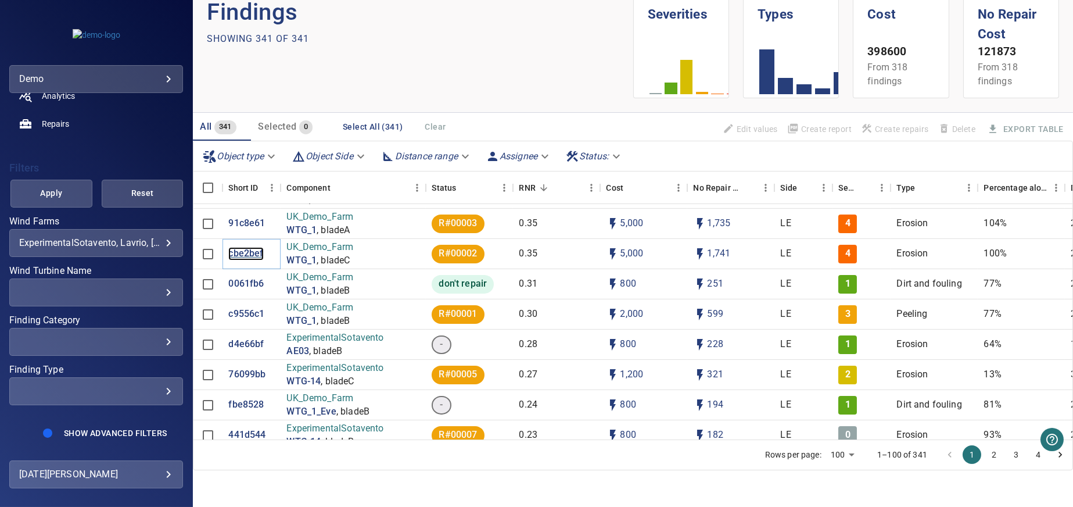
click at [250, 256] on p "cbe2bef" at bounding box center [245, 253] width 35 height 13
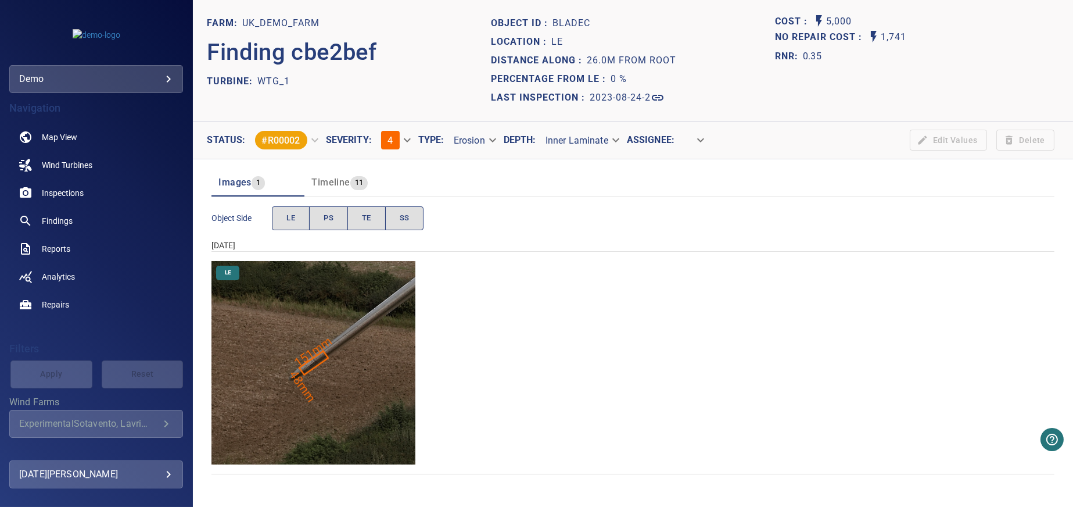
click at [320, 358] on img "UK_Demo_Farm/WTG_1/2023-08-24-2/2023-08-24-1/image39wp43.jpg" at bounding box center [313, 363] width 204 height 204
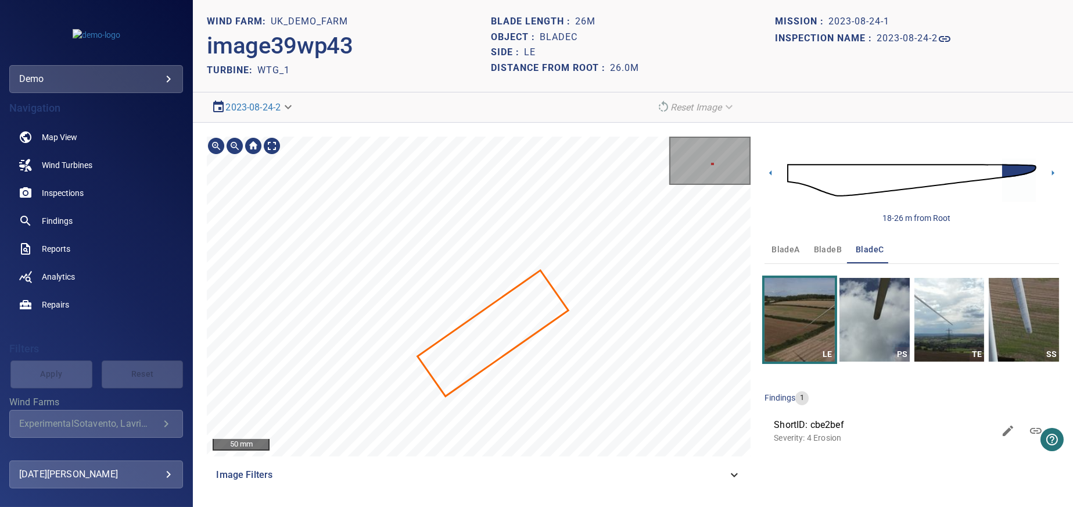
click at [791, 425] on span "ShortID: cbe2bef" at bounding box center [884, 425] width 220 height 14
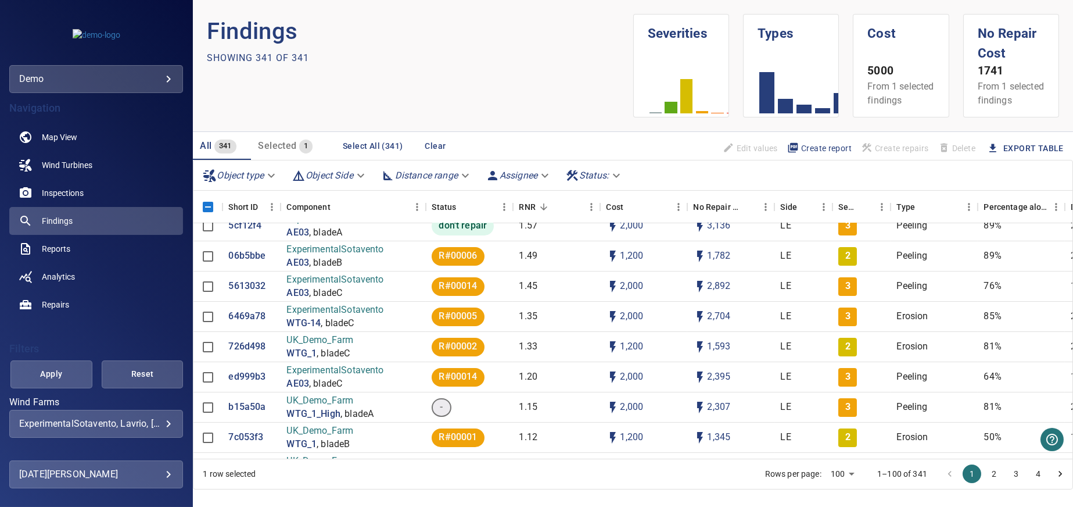
scroll to position [174, 0]
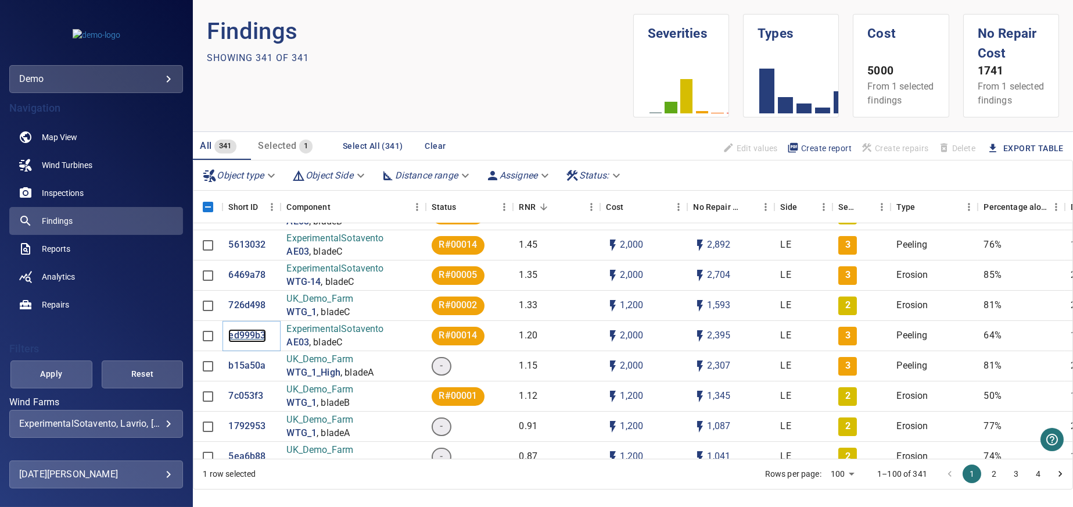
click at [239, 342] on p "ed999b3" at bounding box center [246, 335] width 37 height 13
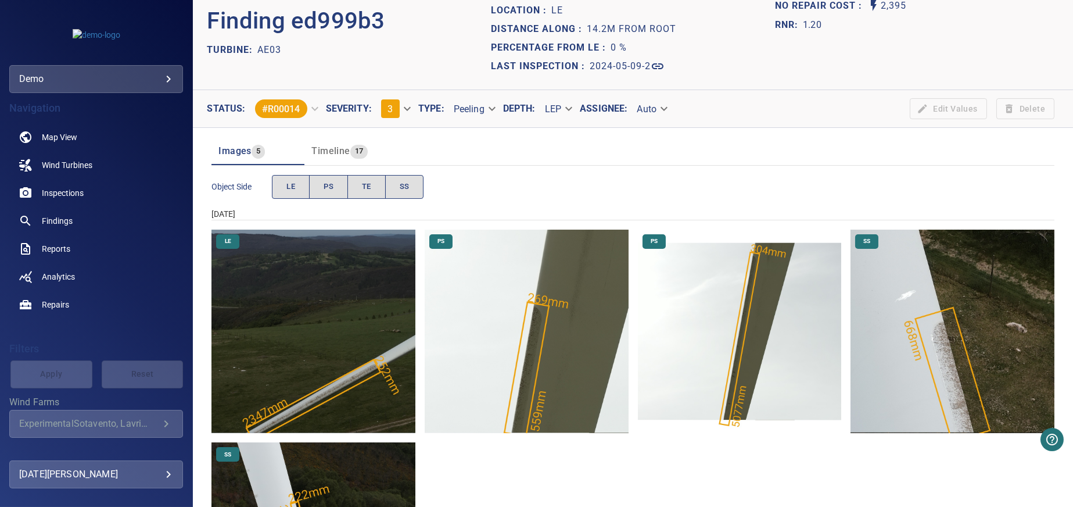
scroll to position [116, 0]
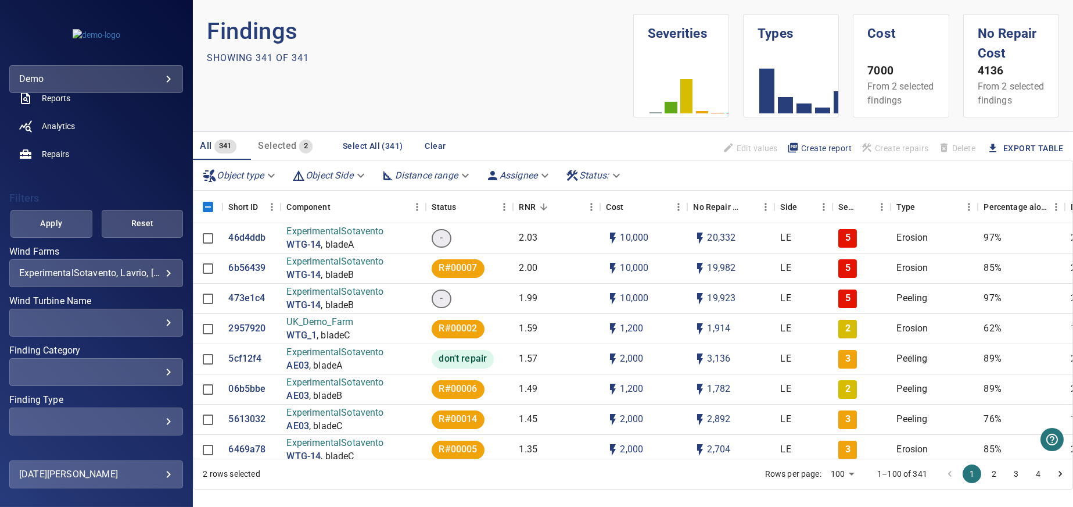
scroll to position [181, 0]
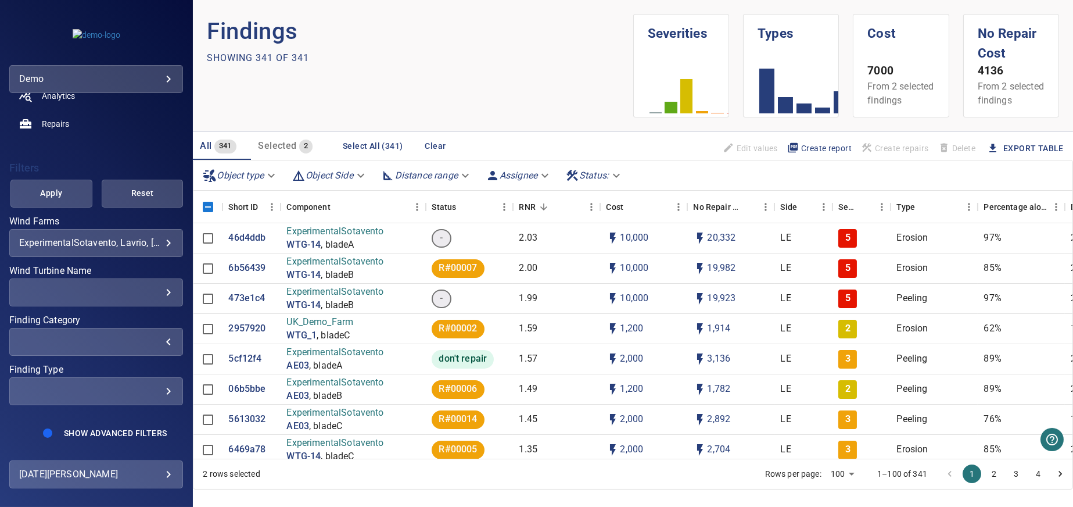
click at [157, 339] on div "​" at bounding box center [96, 341] width 154 height 11
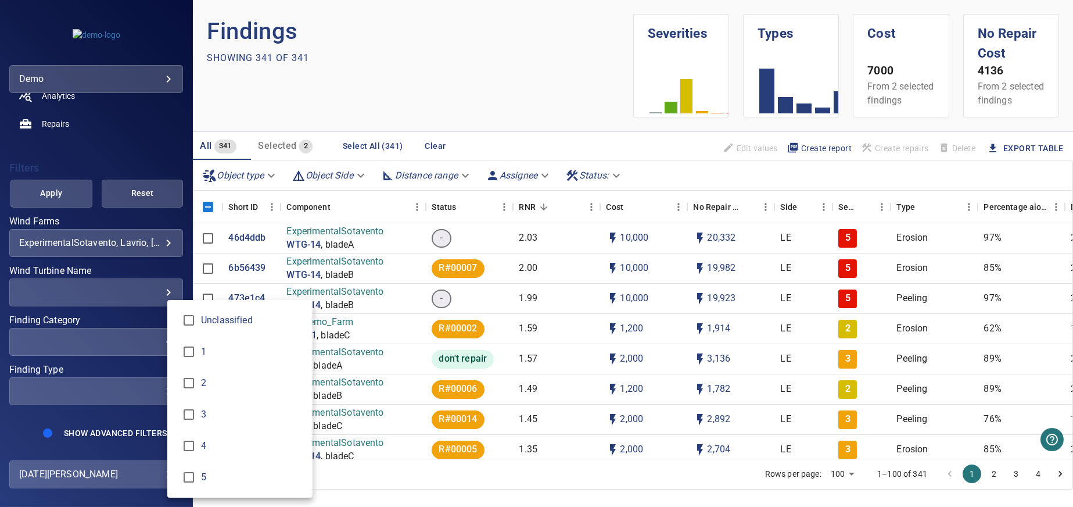
type input "*"
click at [51, 187] on div "Finding Category" at bounding box center [536, 253] width 1073 height 507
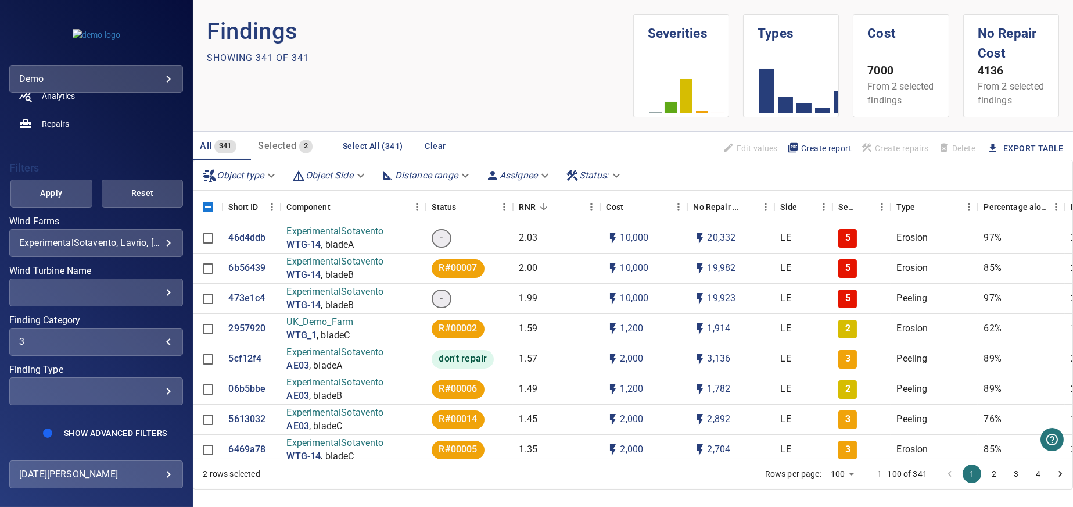
click at [51, 196] on span "Apply" at bounding box center [51, 193] width 53 height 15
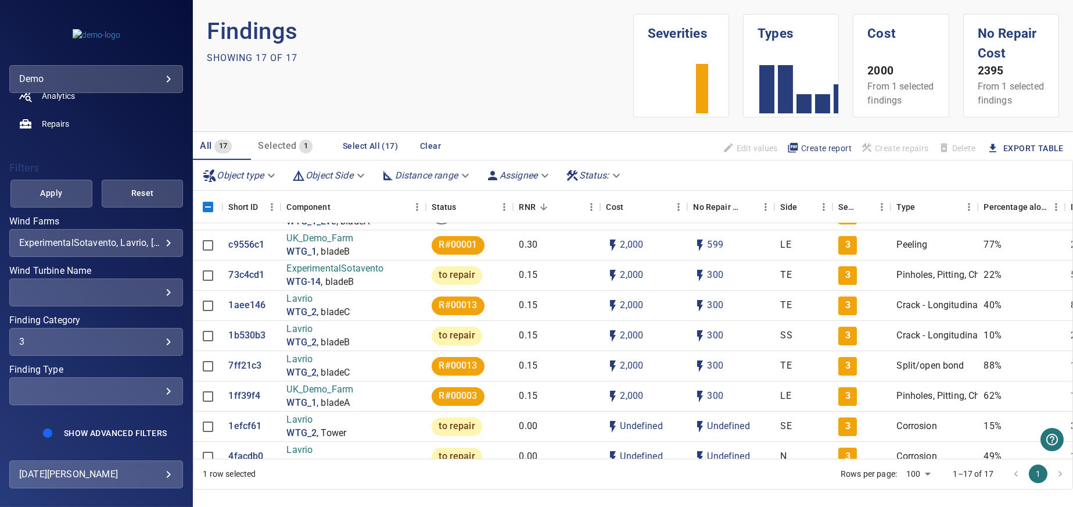
scroll to position [232, 0]
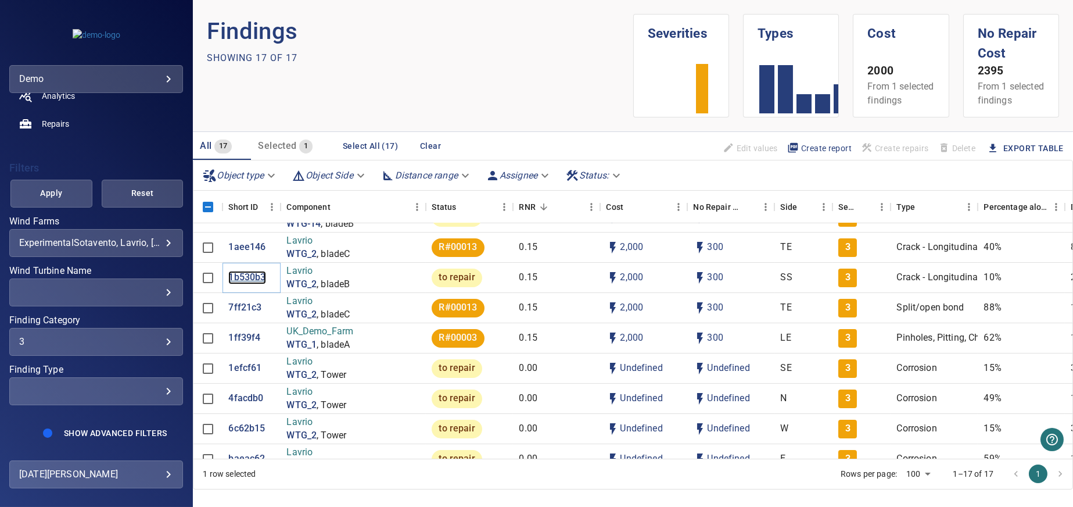
click at [240, 284] on p "1b530b3" at bounding box center [246, 277] width 37 height 13
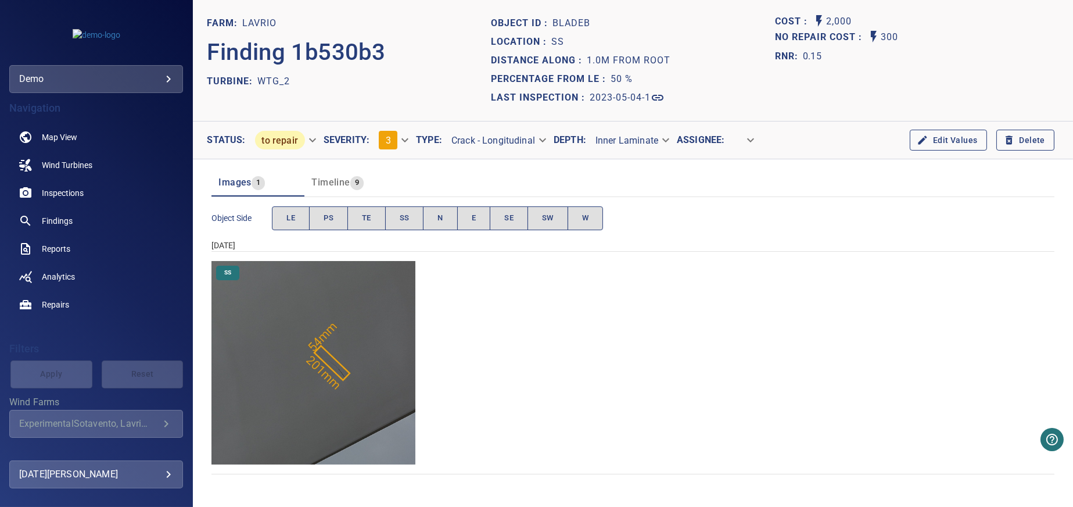
click at [356, 374] on img "Lavrio/WTG_2/2023-05-04-1/2023-05-04-1/image83wp107.jpg" at bounding box center [313, 363] width 204 height 204
click at [367, 342] on img "Lavrio/WTG_2/2023-05-04-1/2023-05-04-1/image83wp107.jpg" at bounding box center [313, 363] width 204 height 204
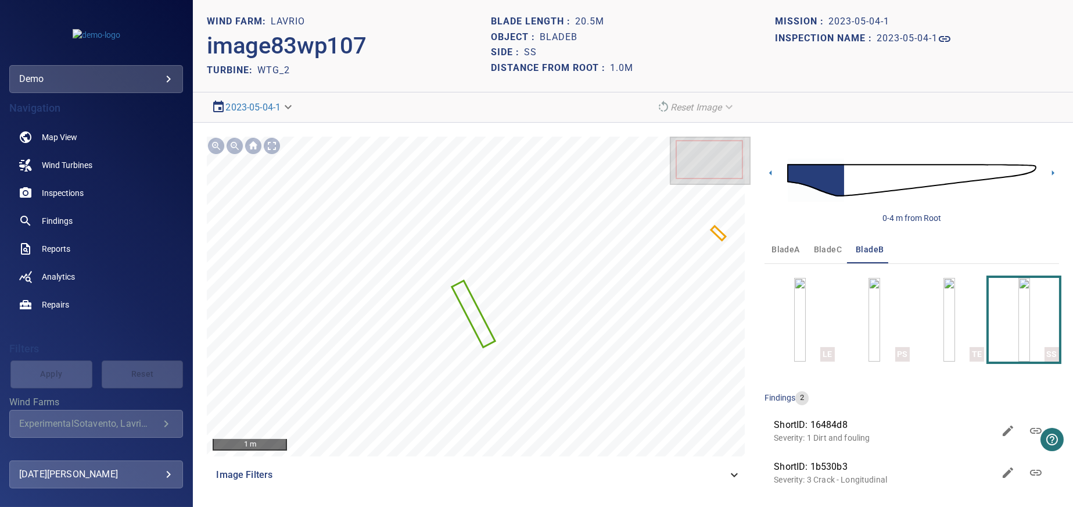
click at [836, 473] on p "Severity: 3 Crack - Longitudinal" at bounding box center [884, 479] width 220 height 12
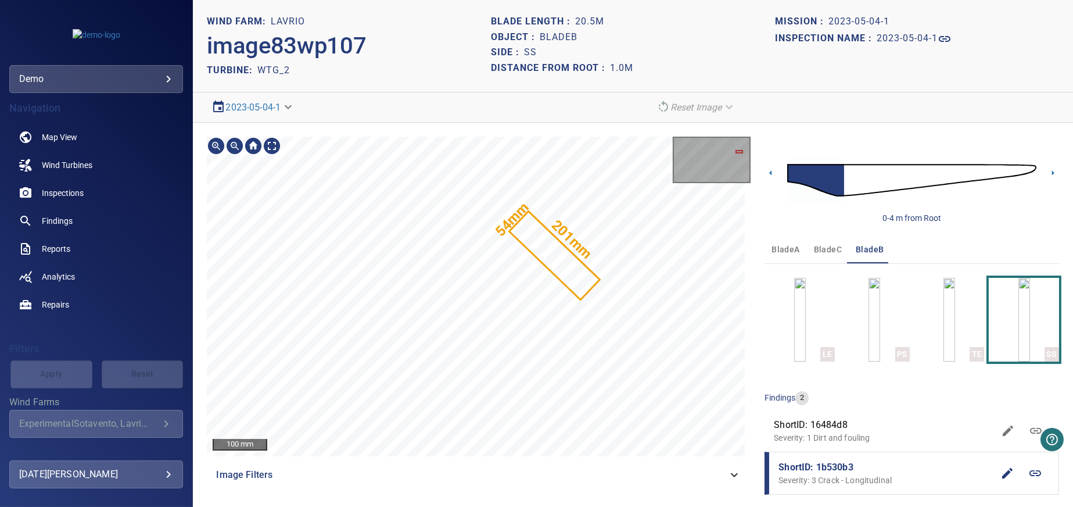
click at [363, 91] on section "**********" at bounding box center [633, 253] width 880 height 507
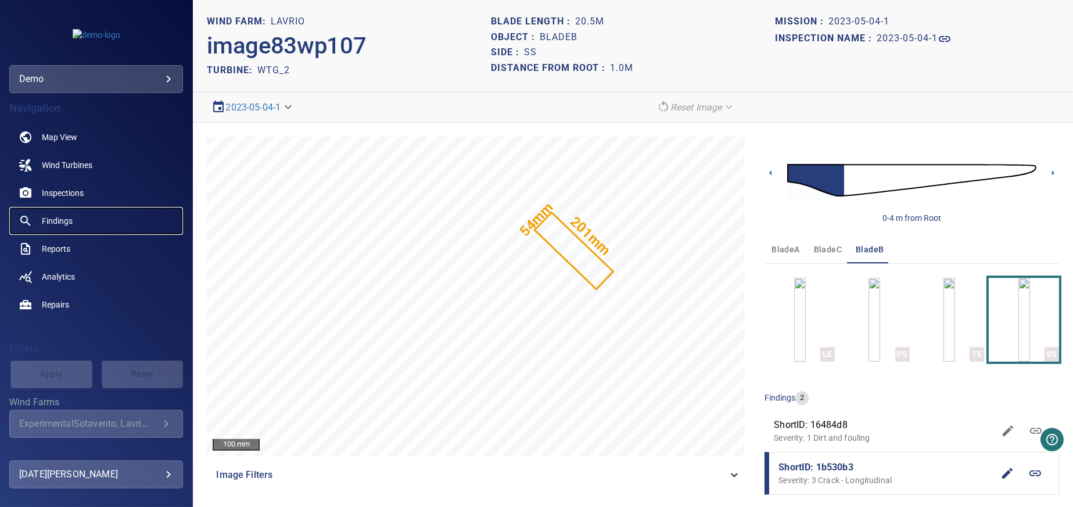
click at [84, 221] on link "Findings" at bounding box center [96, 221] width 174 height 28
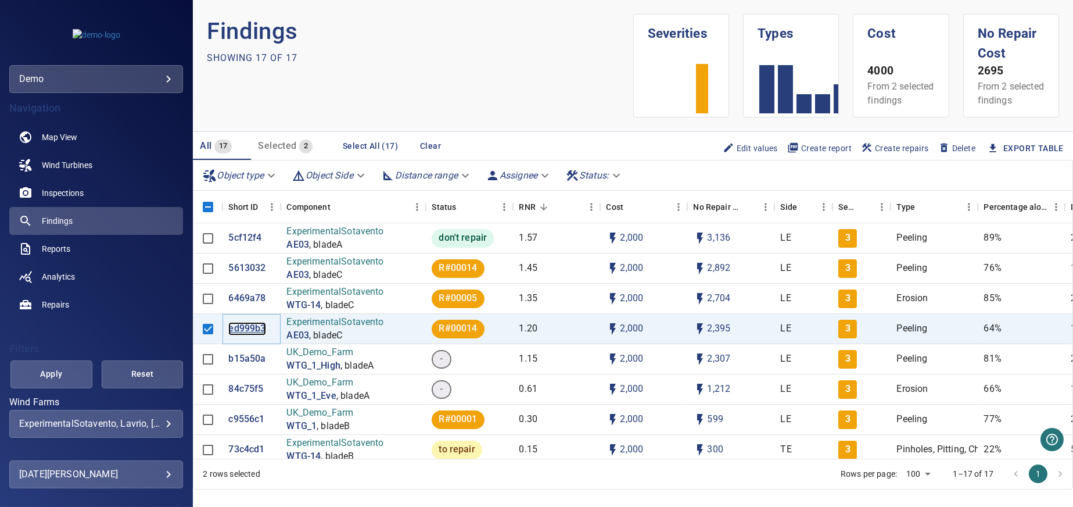
click at [242, 335] on p "ed999b3" at bounding box center [246, 328] width 37 height 13
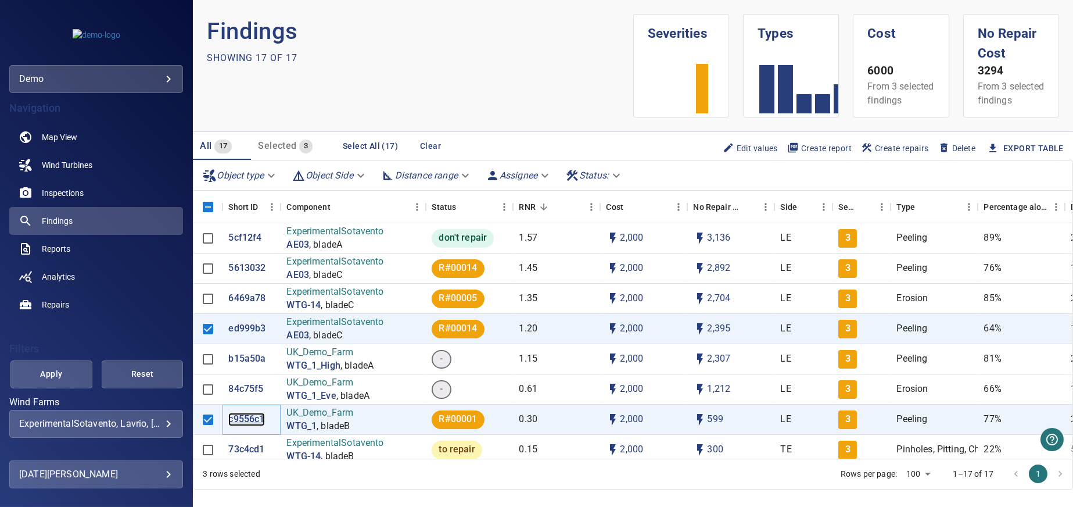
click at [247, 426] on p "c9556c1" at bounding box center [246, 418] width 36 height 13
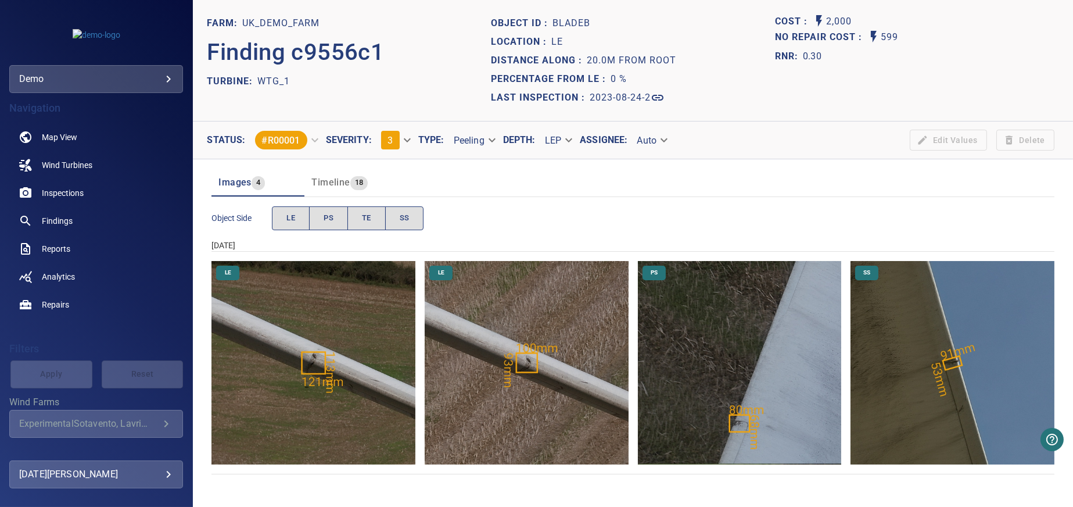
click at [526, 372] on img "UK_Demo_Farm/WTG_1/2023-08-24-2/2023-08-24-1/image5wp7.jpg" at bounding box center [527, 363] width 204 height 204
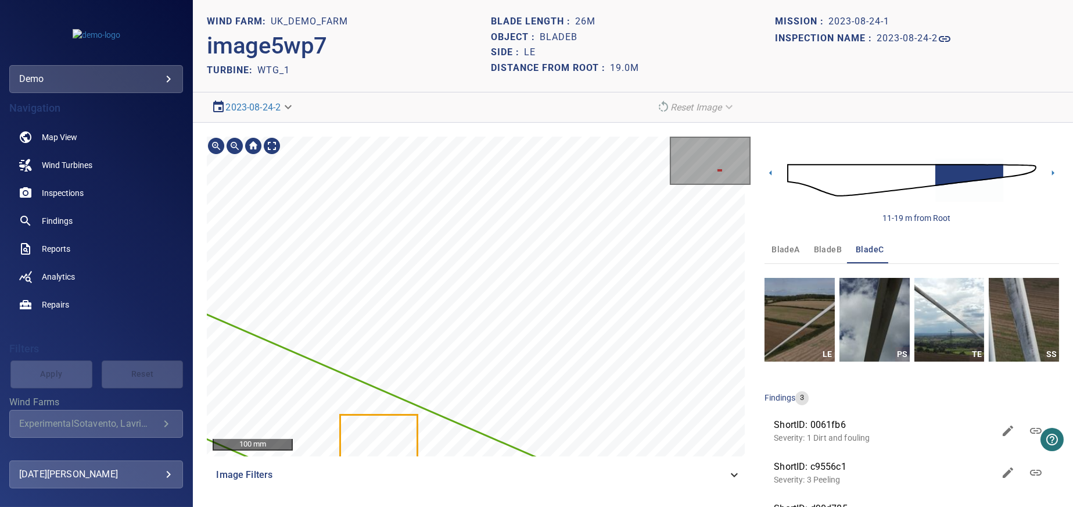
click at [432, 387] on div "UK_Demo_Farm/WTG_1/0061fb60-445e-11ee-aa8a-b362e7927250 Severity 1 Dirt and fou…" at bounding box center [479, 297] width 544 height 320
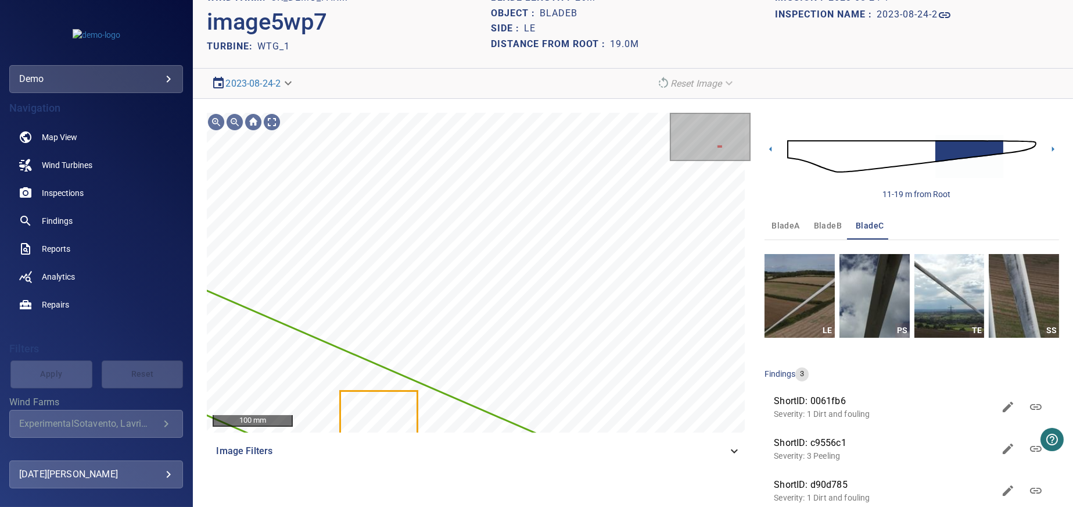
scroll to position [46, 0]
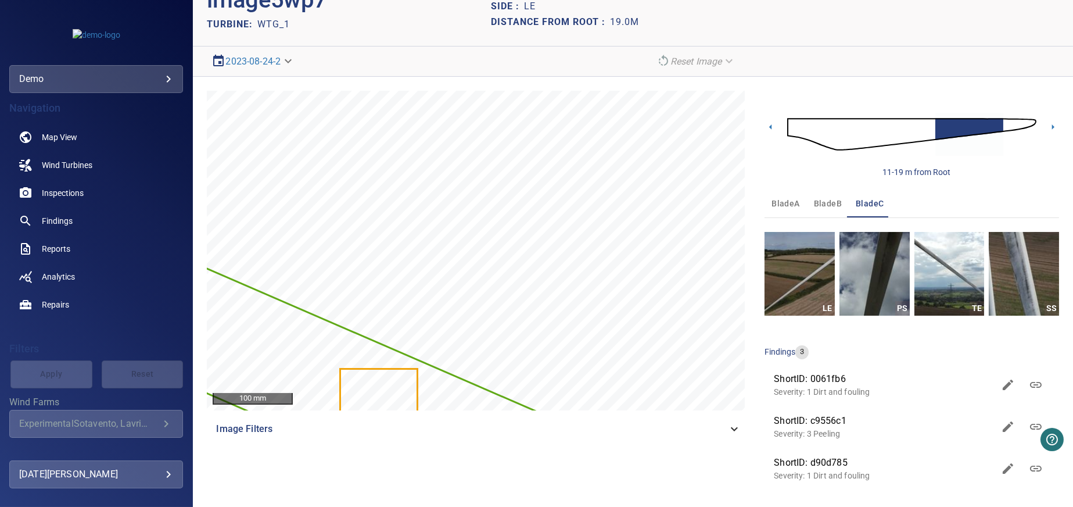
click at [828, 423] on span "ShortID: c9556c1" at bounding box center [884, 421] width 220 height 14
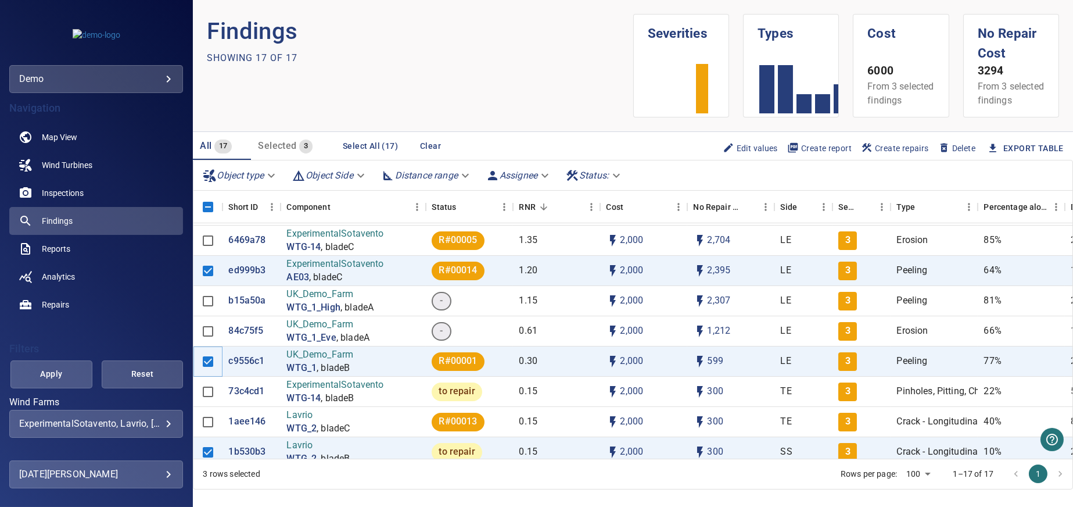
scroll to position [33, 0]
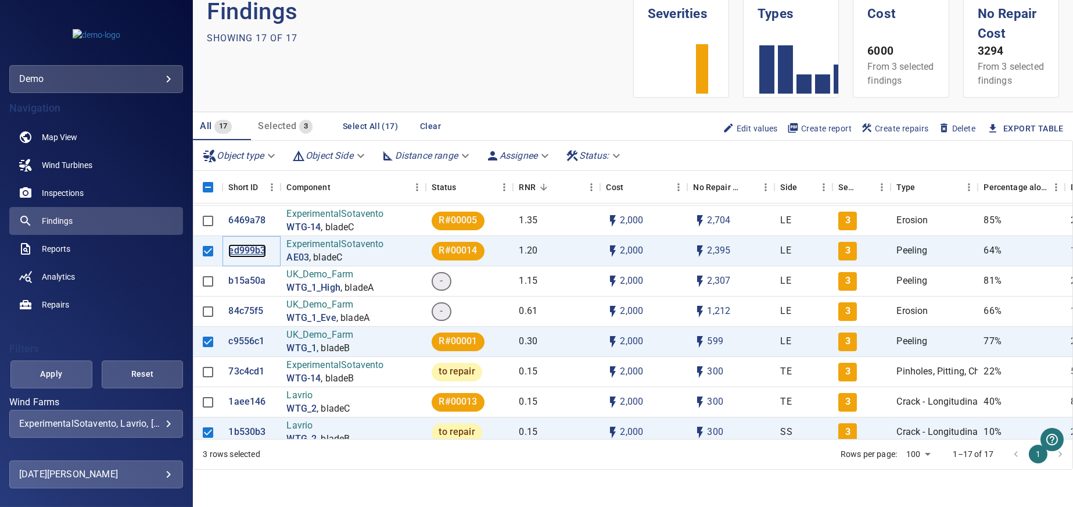
click at [250, 247] on p "ed999b3" at bounding box center [246, 250] width 37 height 13
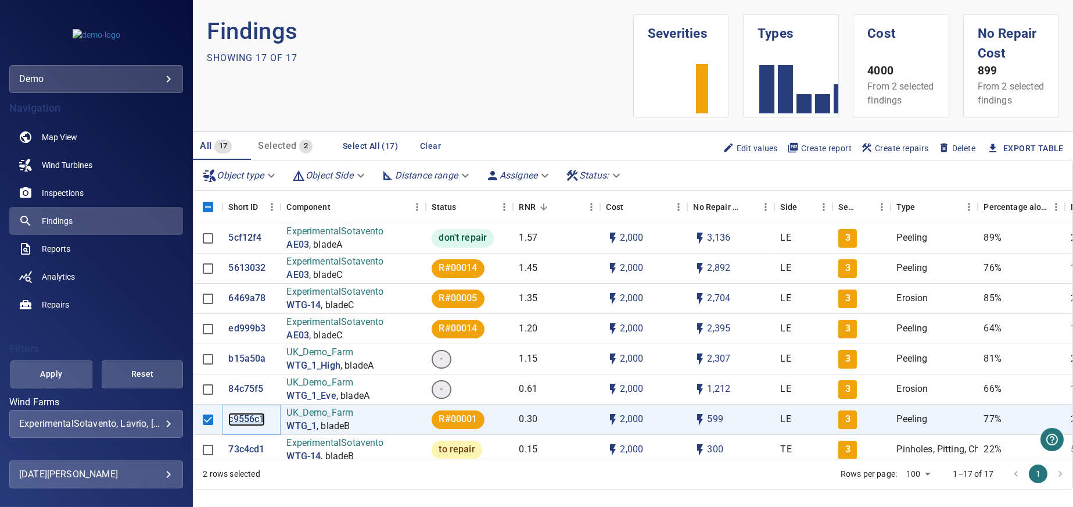
click at [238, 426] on p "c9556c1" at bounding box center [246, 418] width 36 height 13
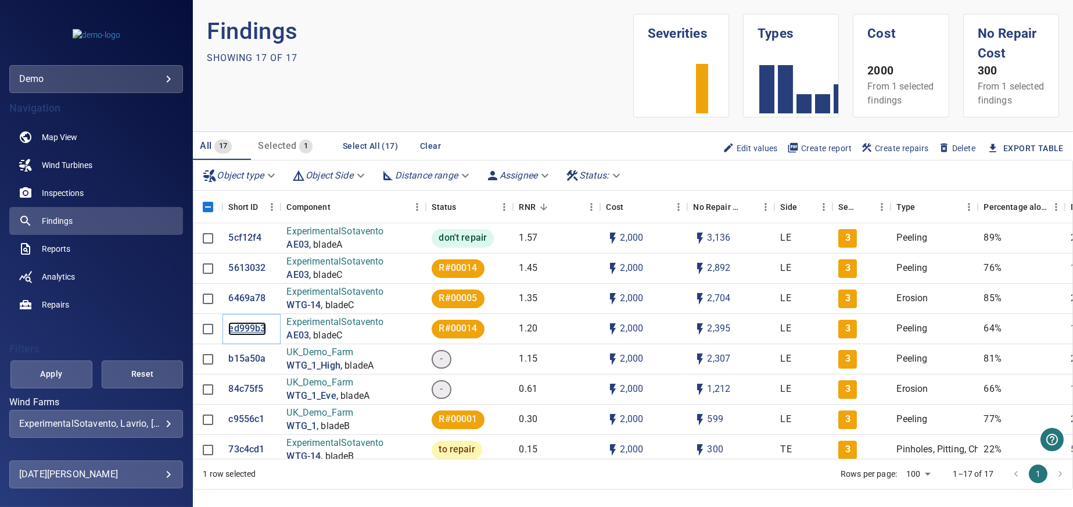
click at [239, 335] on p "ed999b3" at bounding box center [246, 328] width 37 height 13
